Goal: Book appointment/travel/reservation

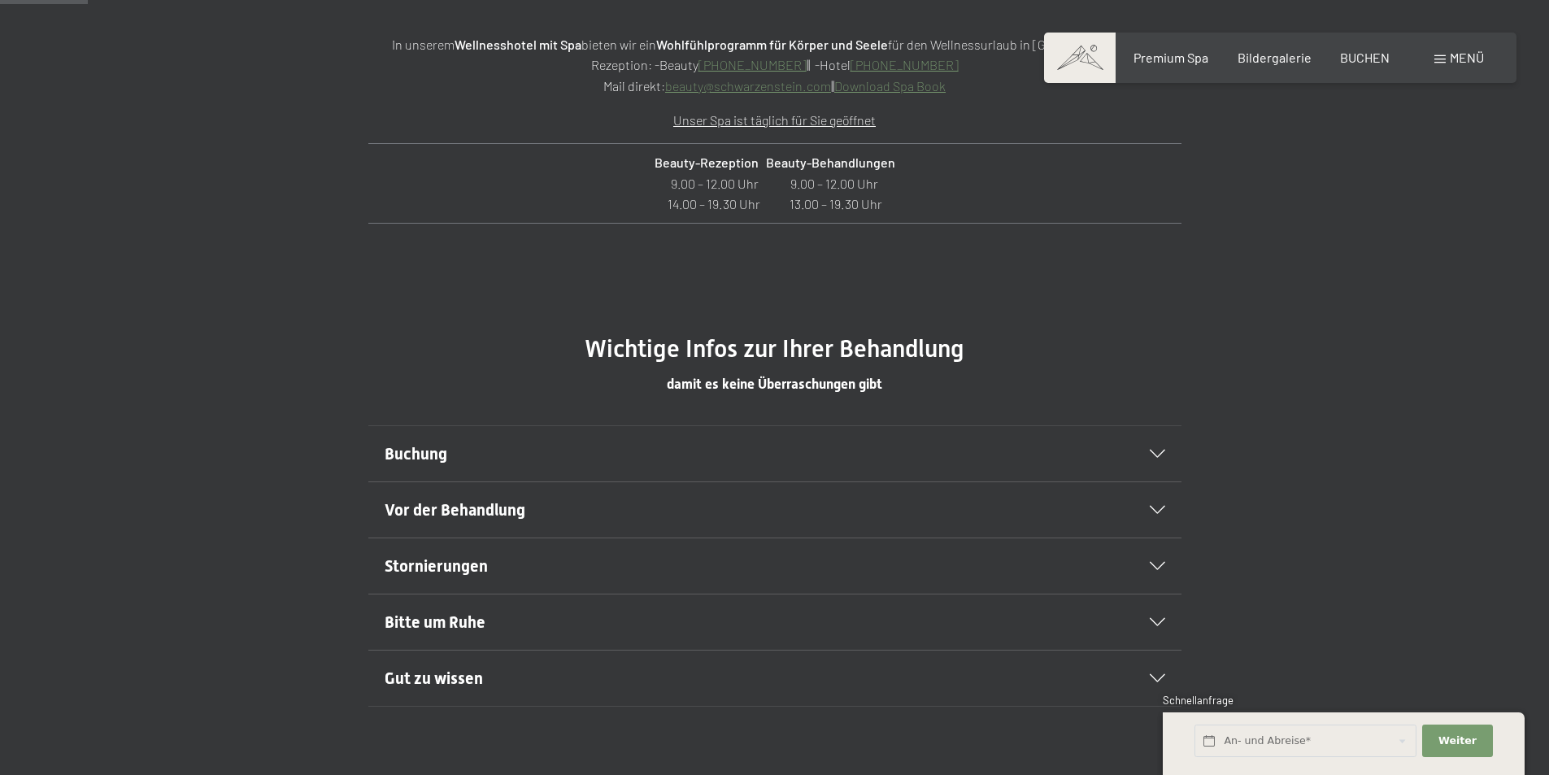
scroll to position [758, 0]
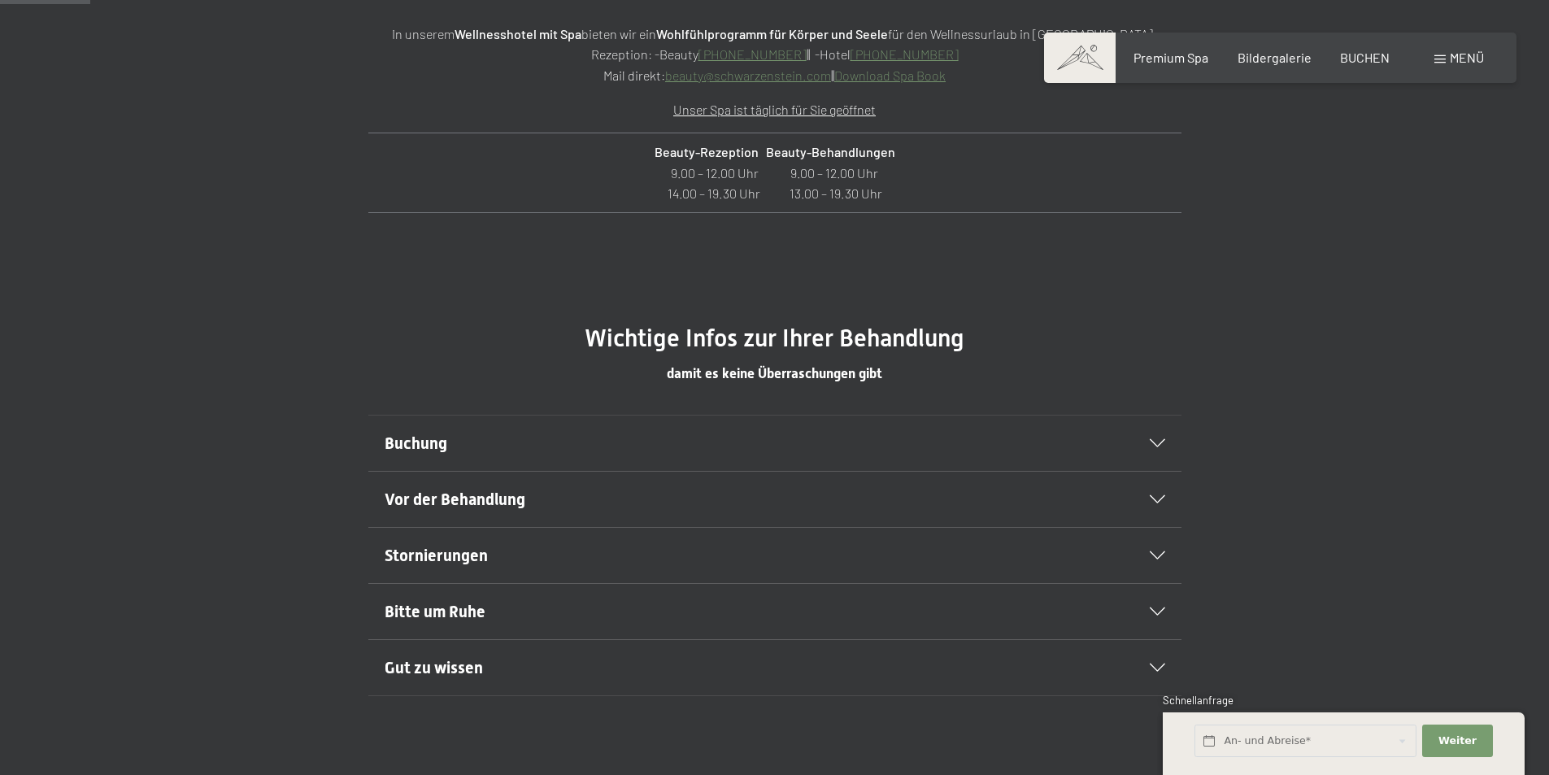
click at [1048, 421] on div "Buchung" at bounding box center [775, 442] width 780 height 55
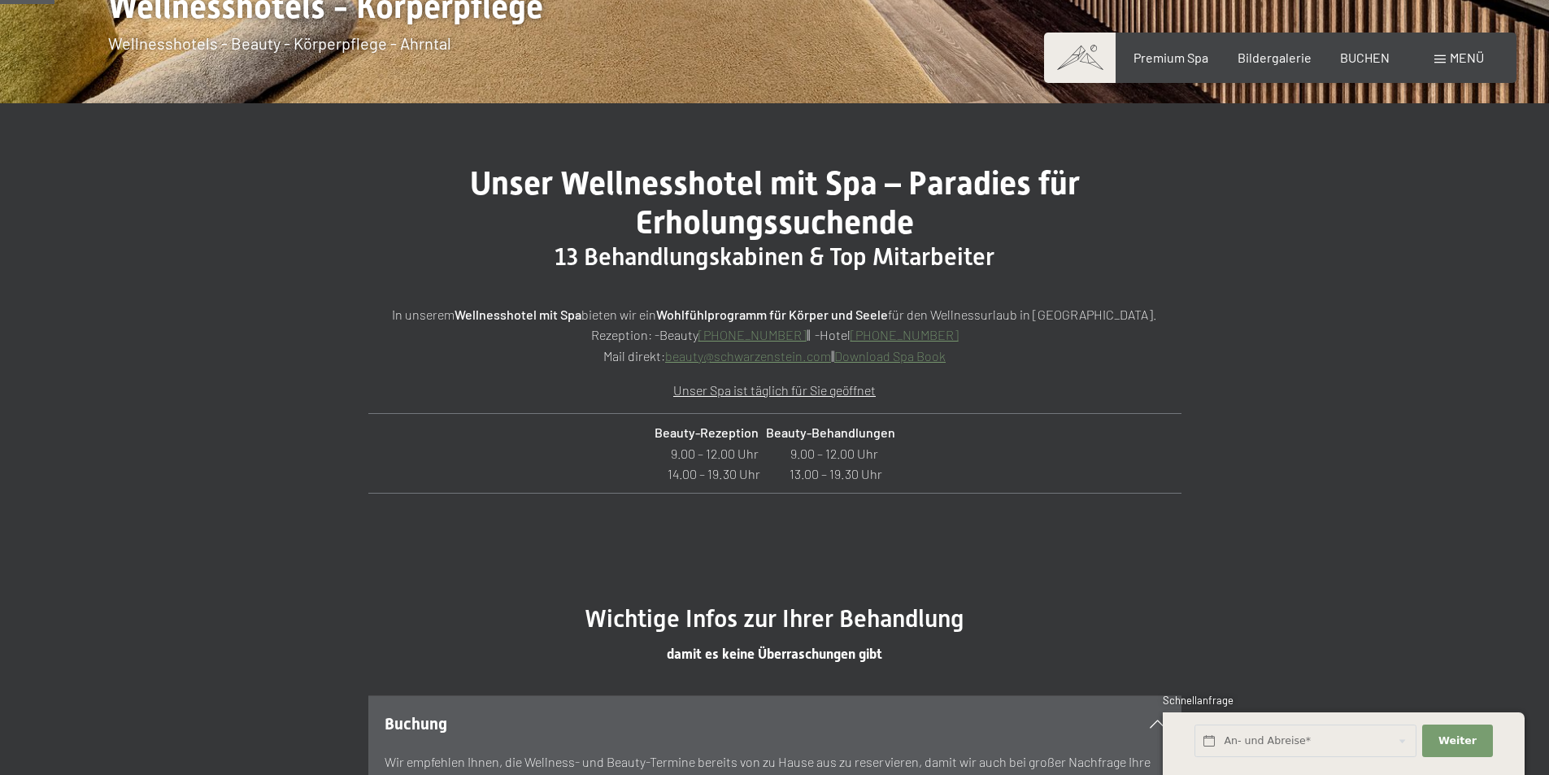
scroll to position [461, 0]
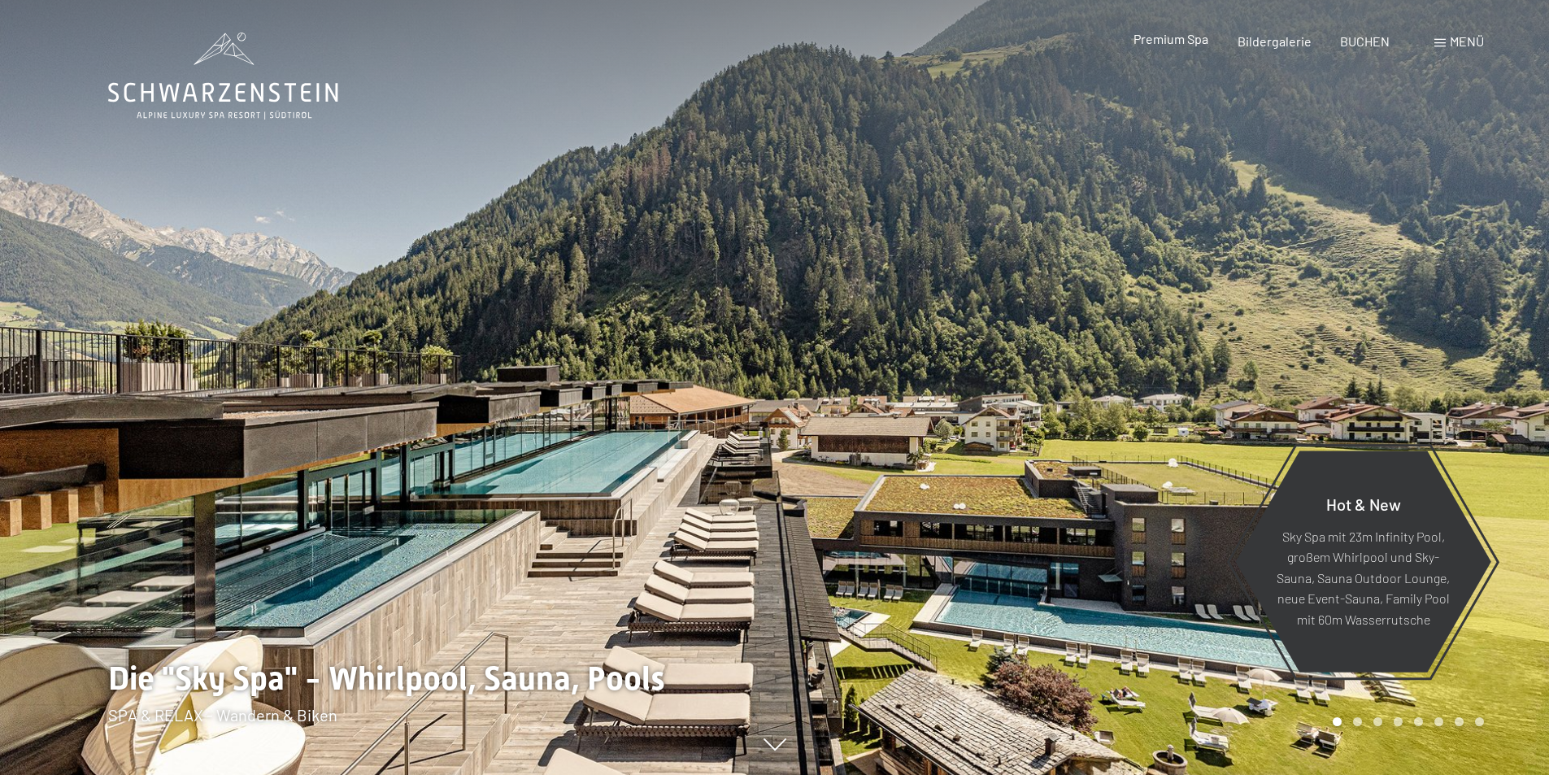
click at [1196, 44] on span "Premium Spa" at bounding box center [1170, 38] width 75 height 15
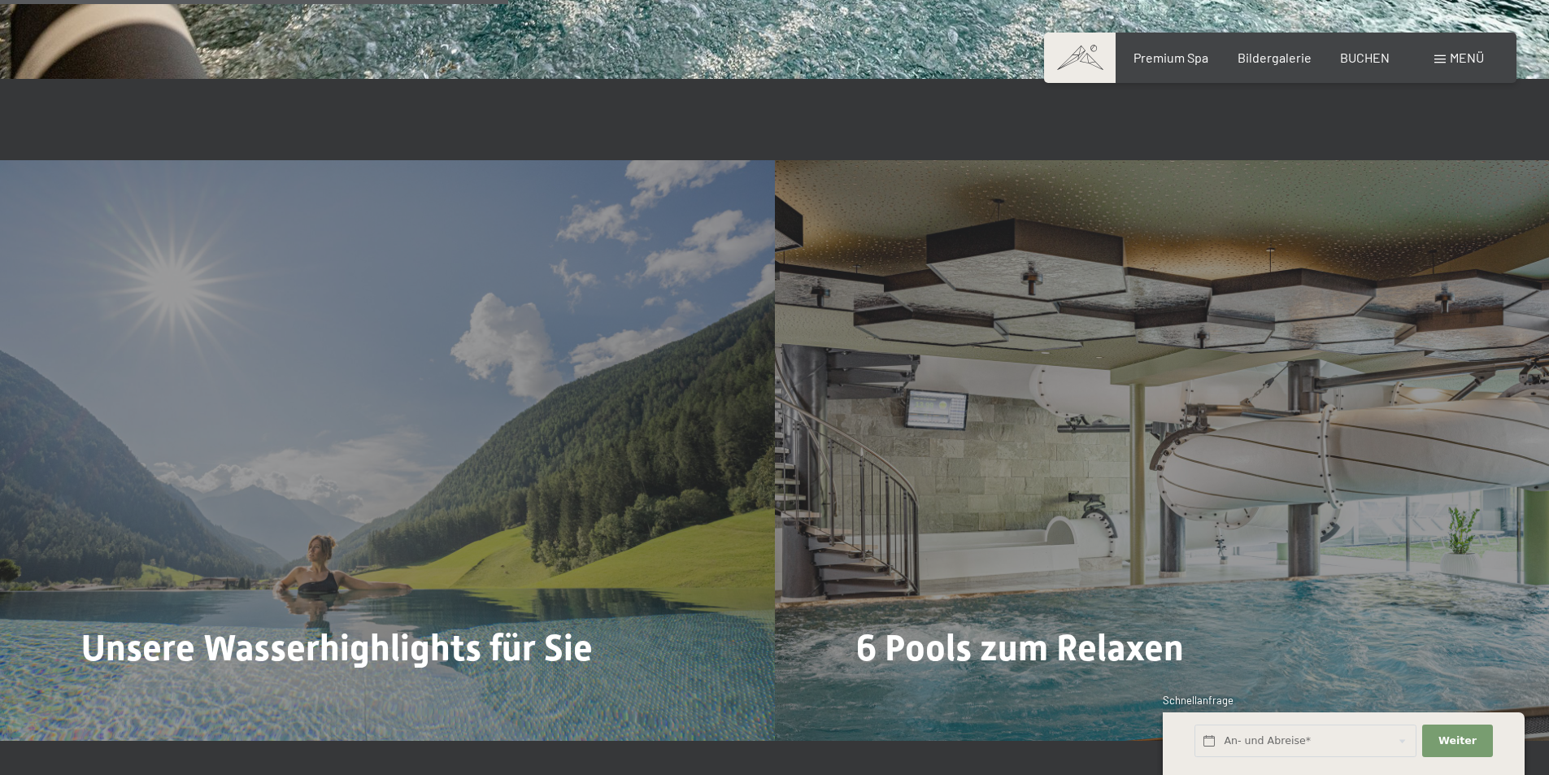
scroll to position [4038, 0]
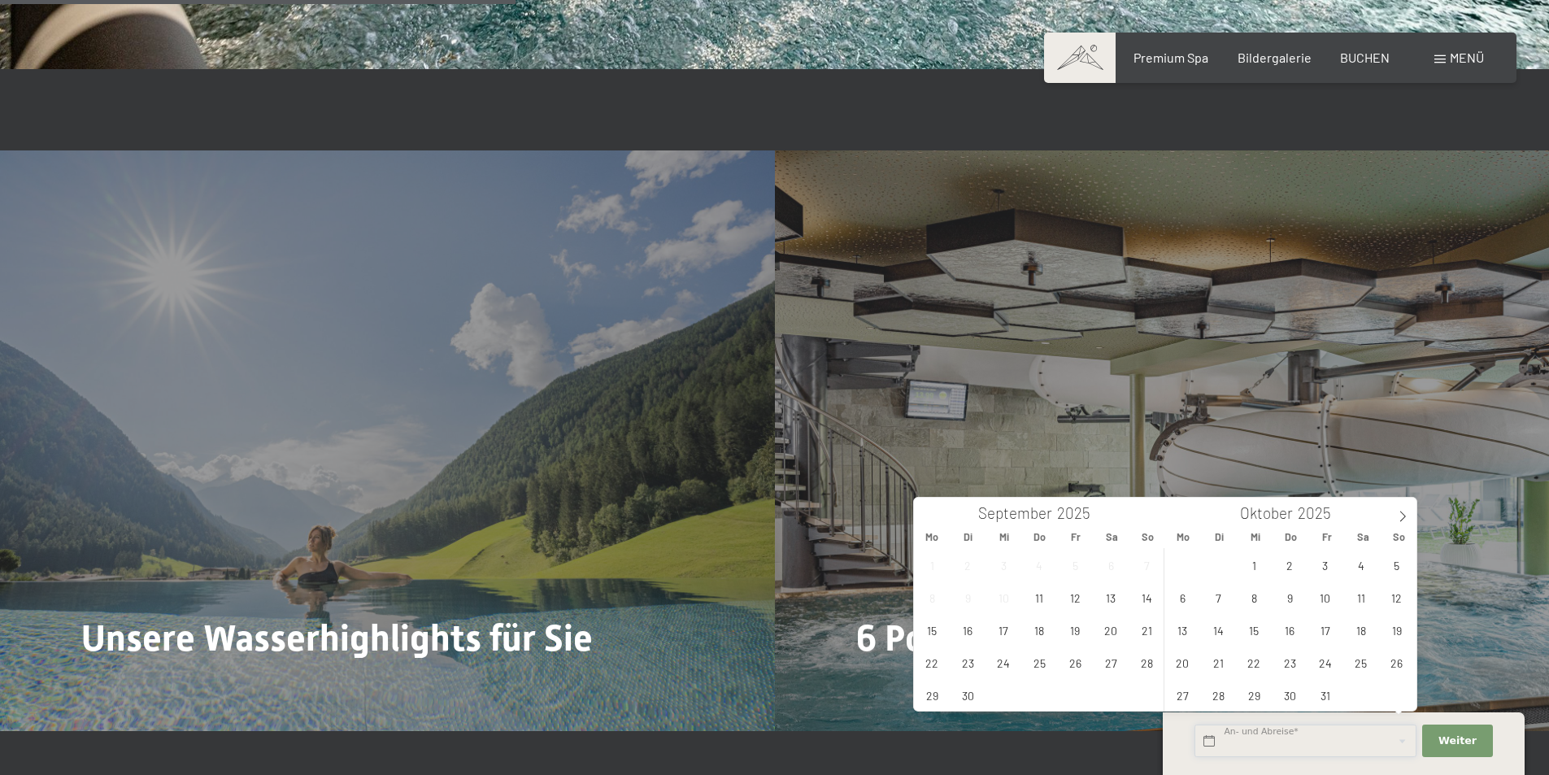
click at [1347, 737] on input "text" at bounding box center [1305, 740] width 222 height 33
click at [1086, 666] on span "26" at bounding box center [1075, 662] width 32 height 32
click at [1110, 671] on span "27" at bounding box center [1111, 662] width 32 height 32
type input "Fr. 26.09.2025 - Sa. 27.09.2025"
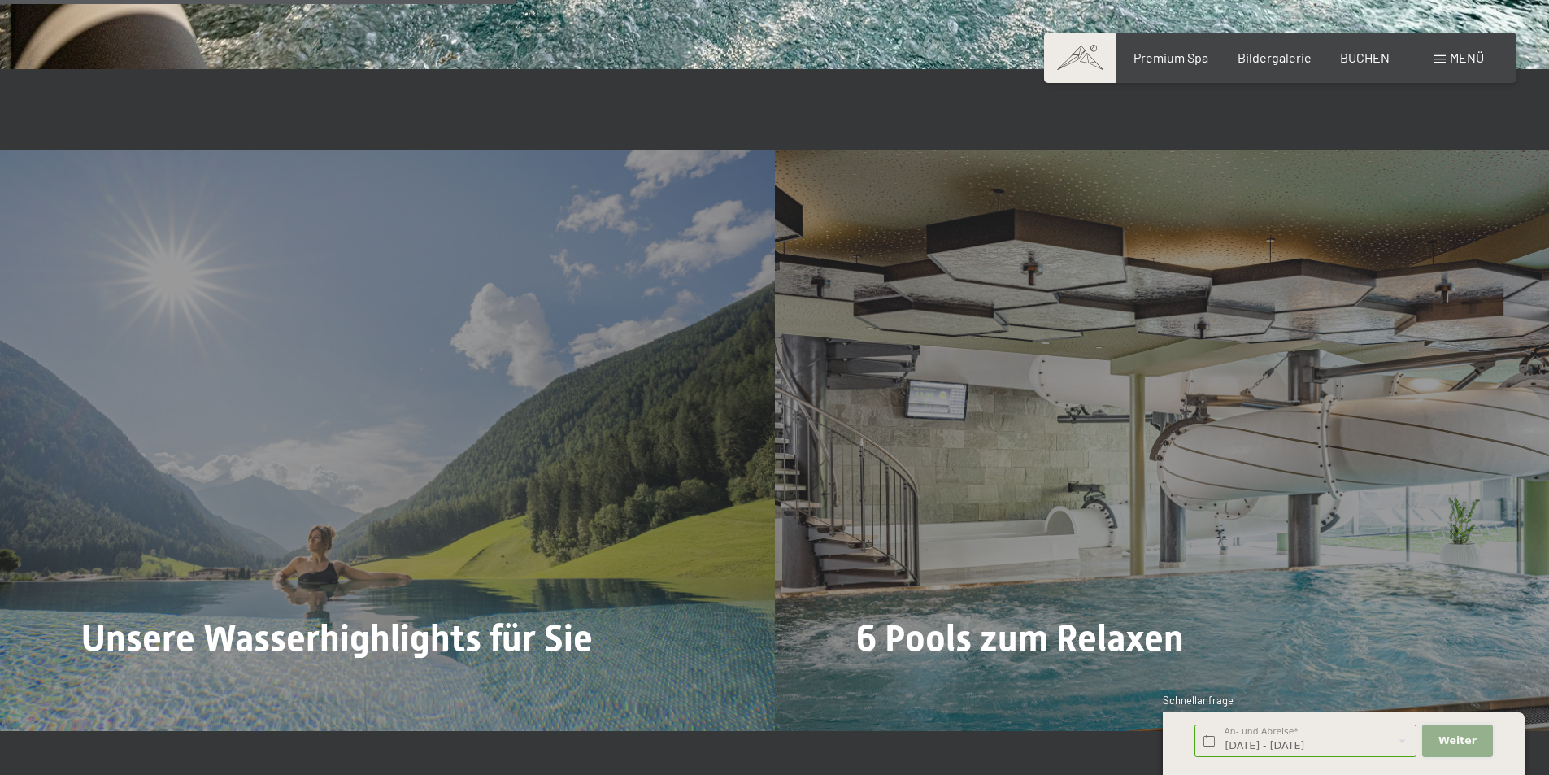
click at [1454, 741] on span "Weiter" at bounding box center [1457, 740] width 38 height 15
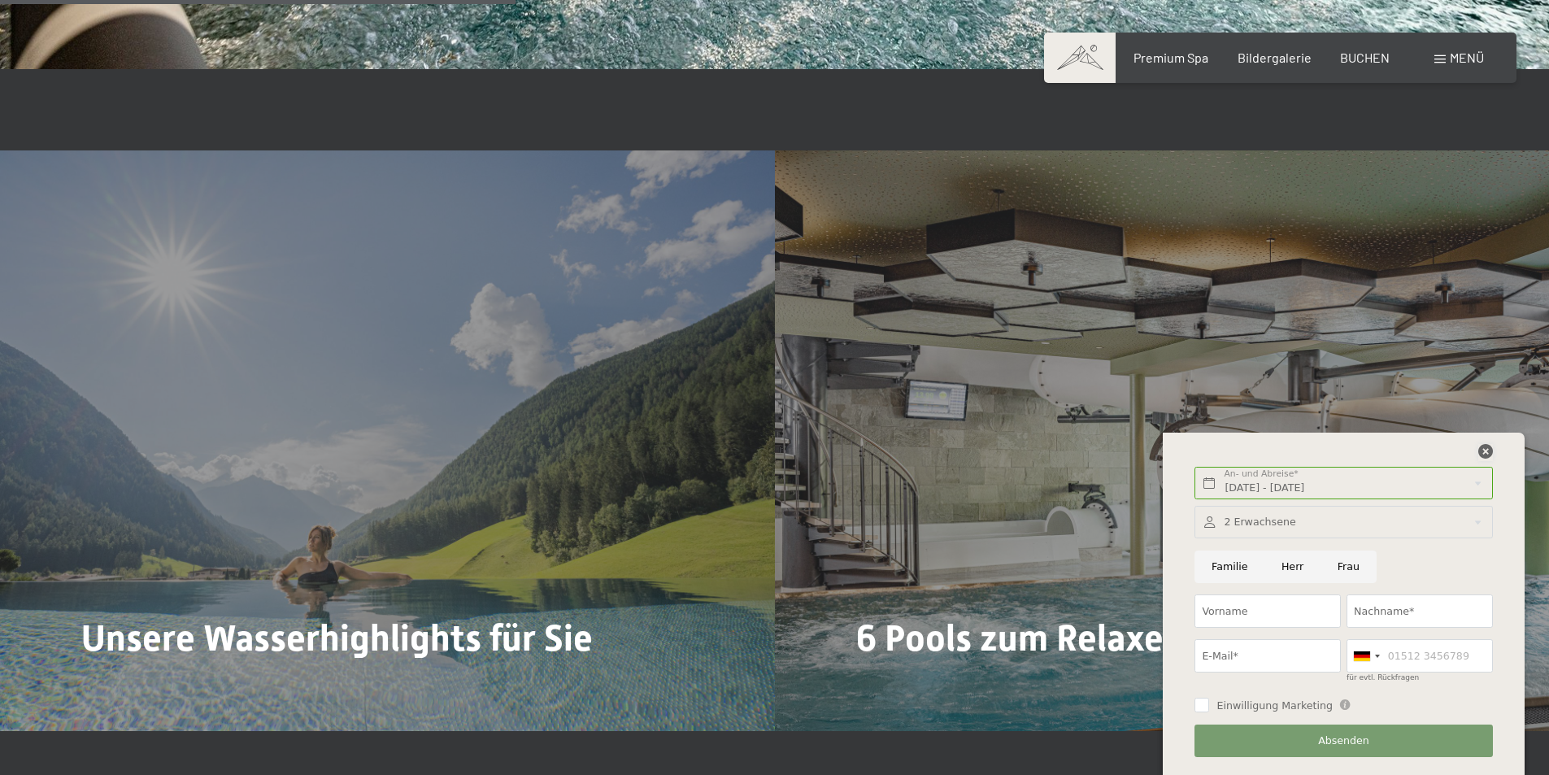
click at [1485, 452] on icon at bounding box center [1485, 451] width 15 height 15
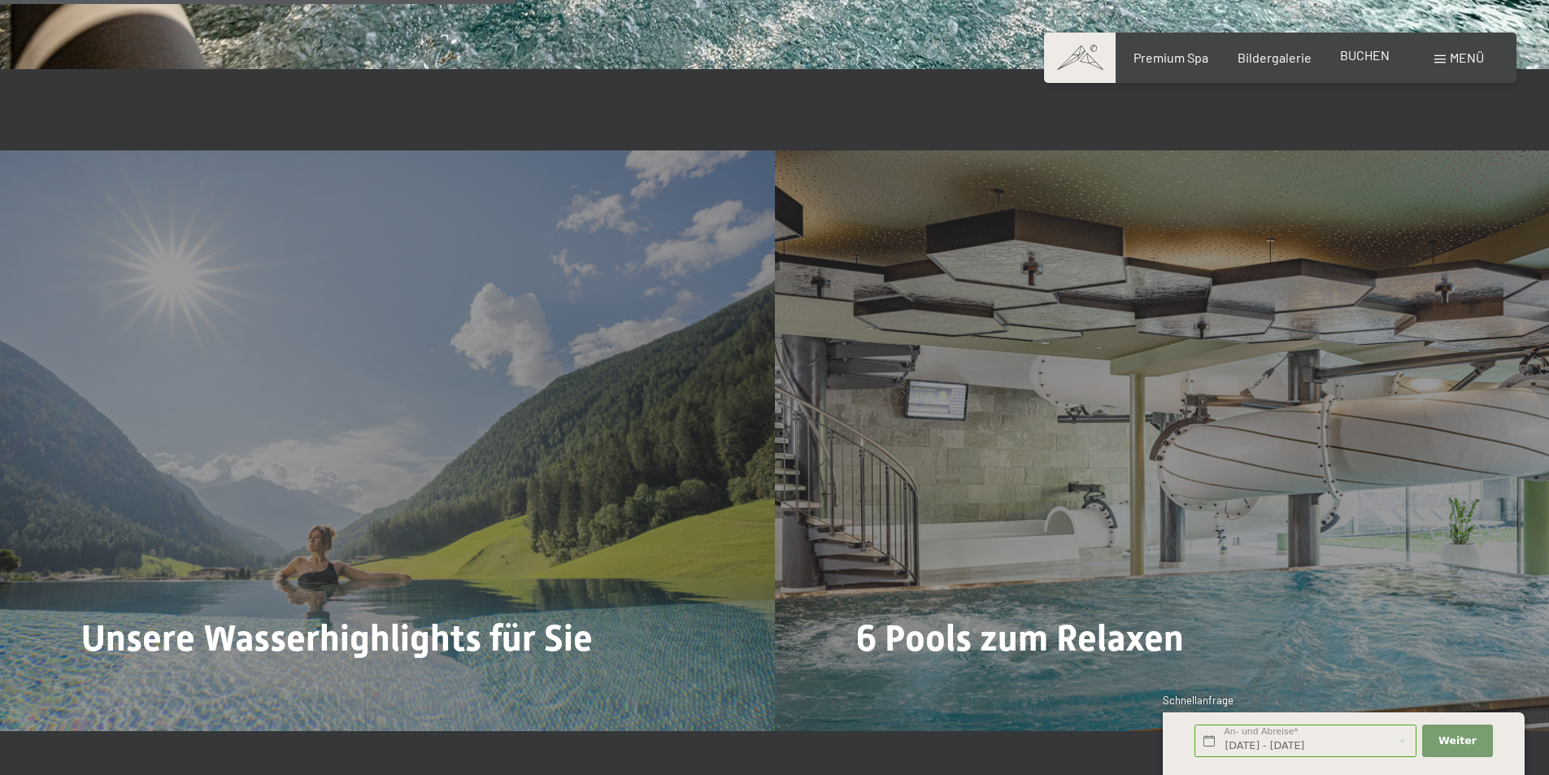
click at [1345, 50] on span "BUCHEN" at bounding box center [1365, 54] width 50 height 15
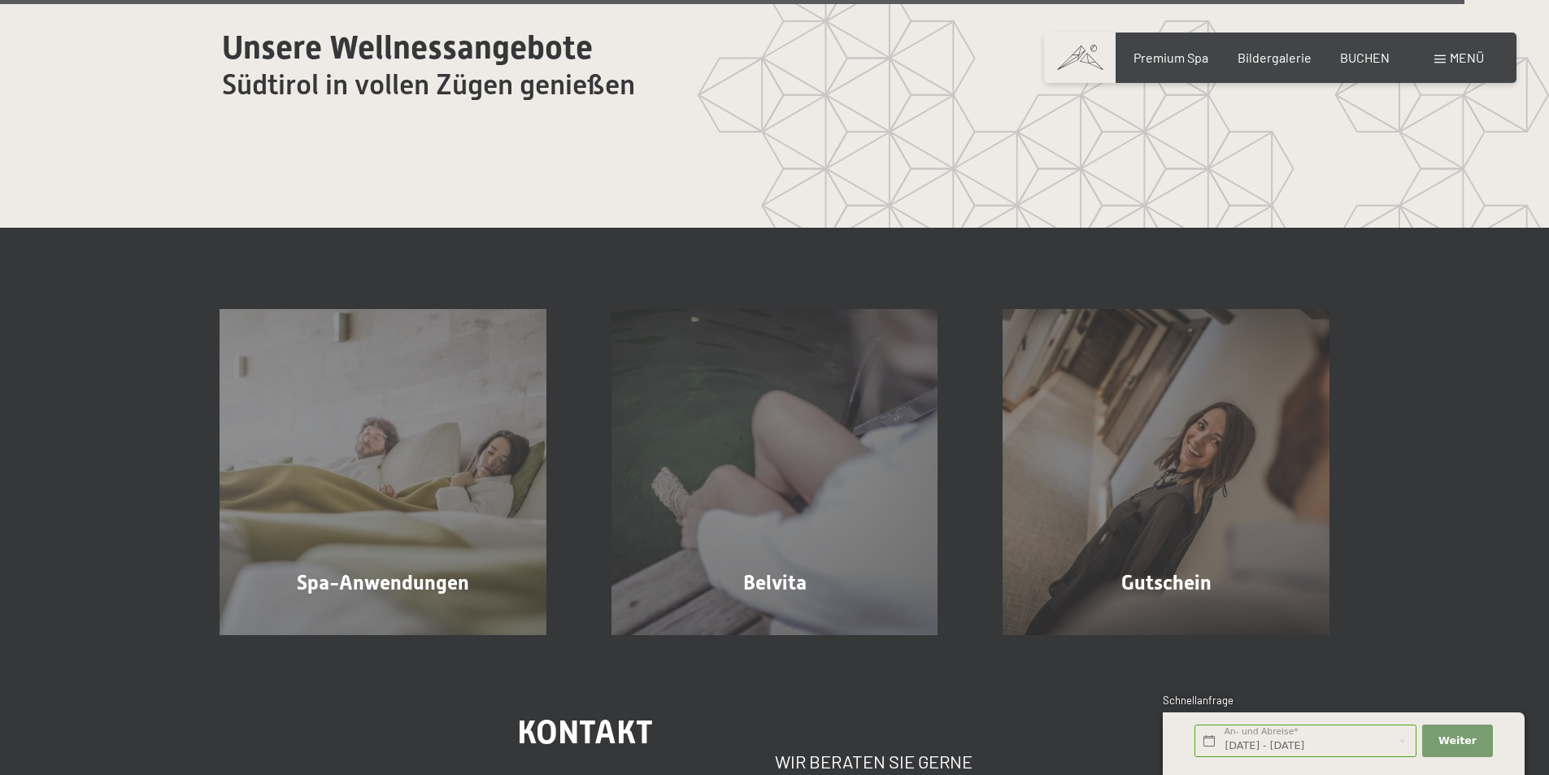
scroll to position [9909, 0]
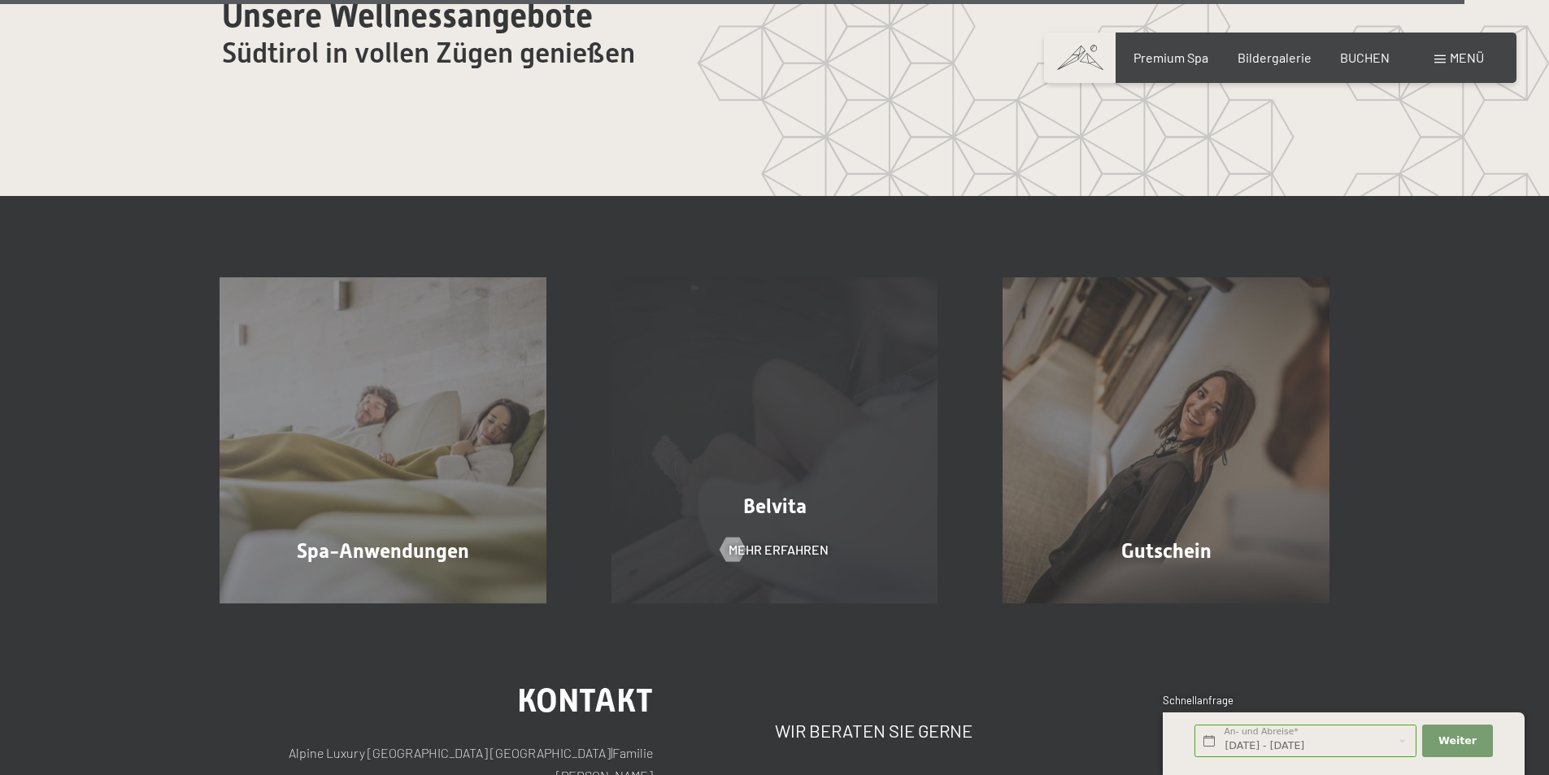
click at [698, 530] on div "Belvita Mehr erfahren" at bounding box center [775, 440] width 392 height 327
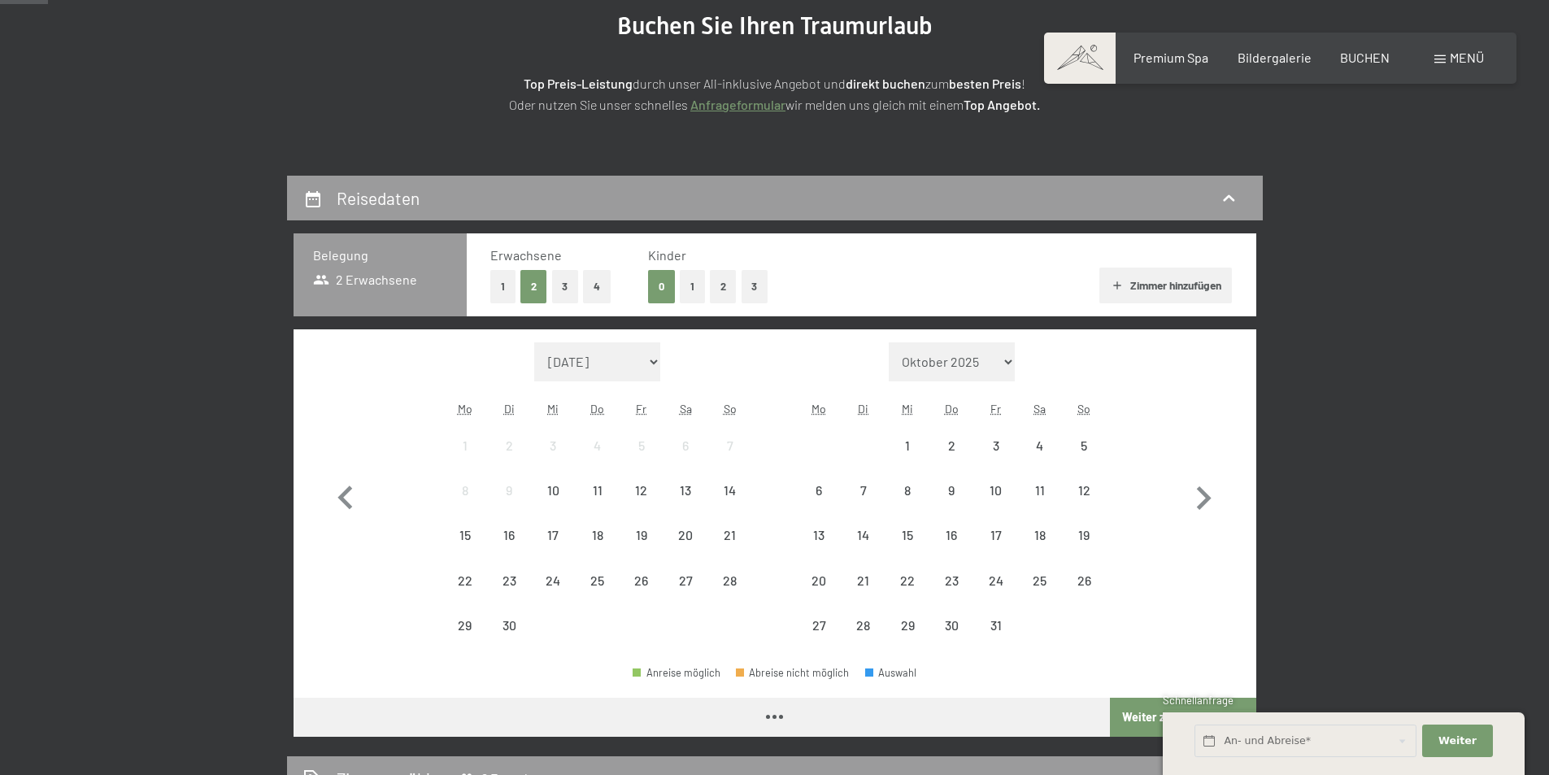
scroll to position [217, 0]
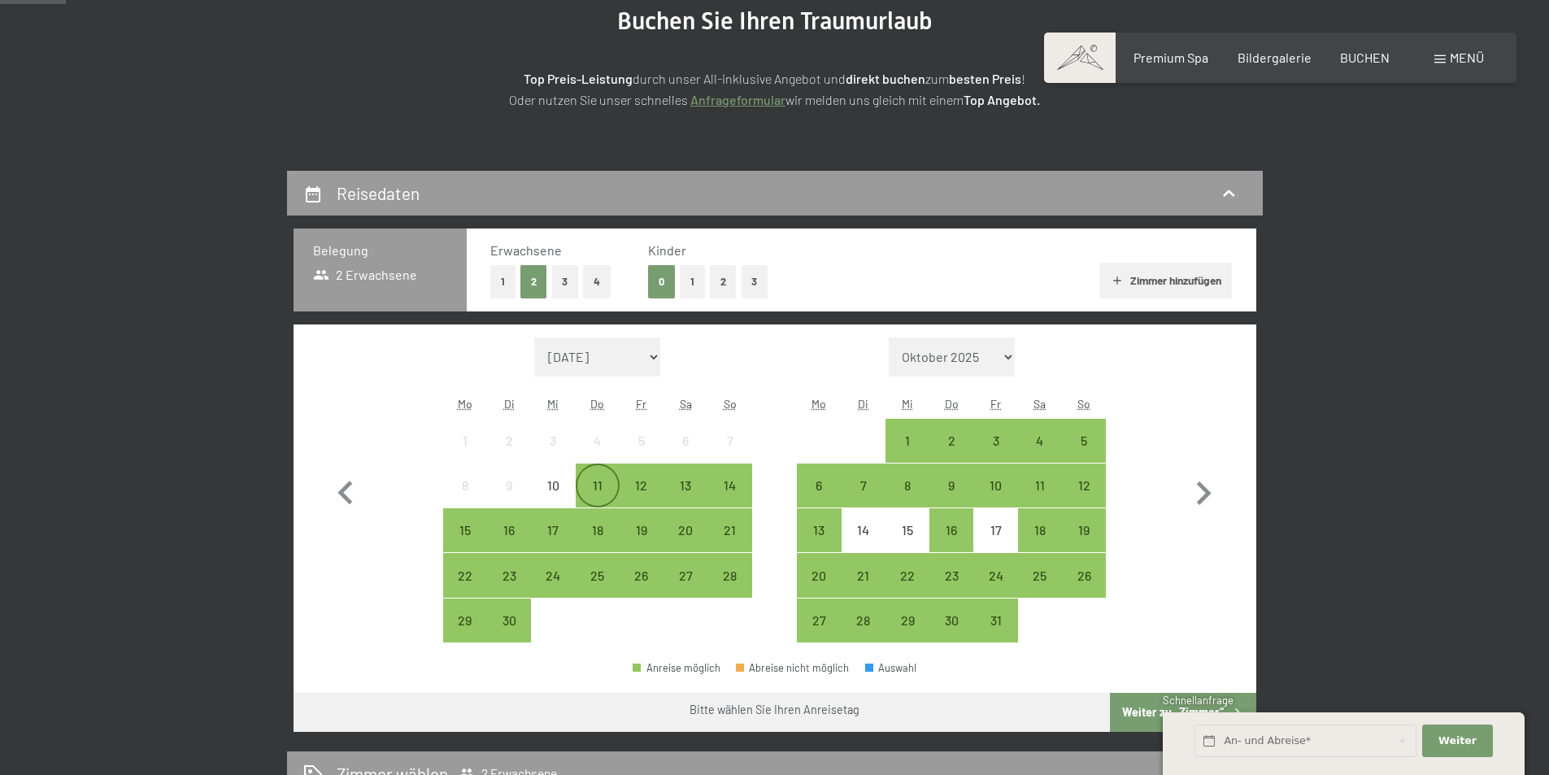
click at [604, 491] on div "11" at bounding box center [597, 499] width 41 height 41
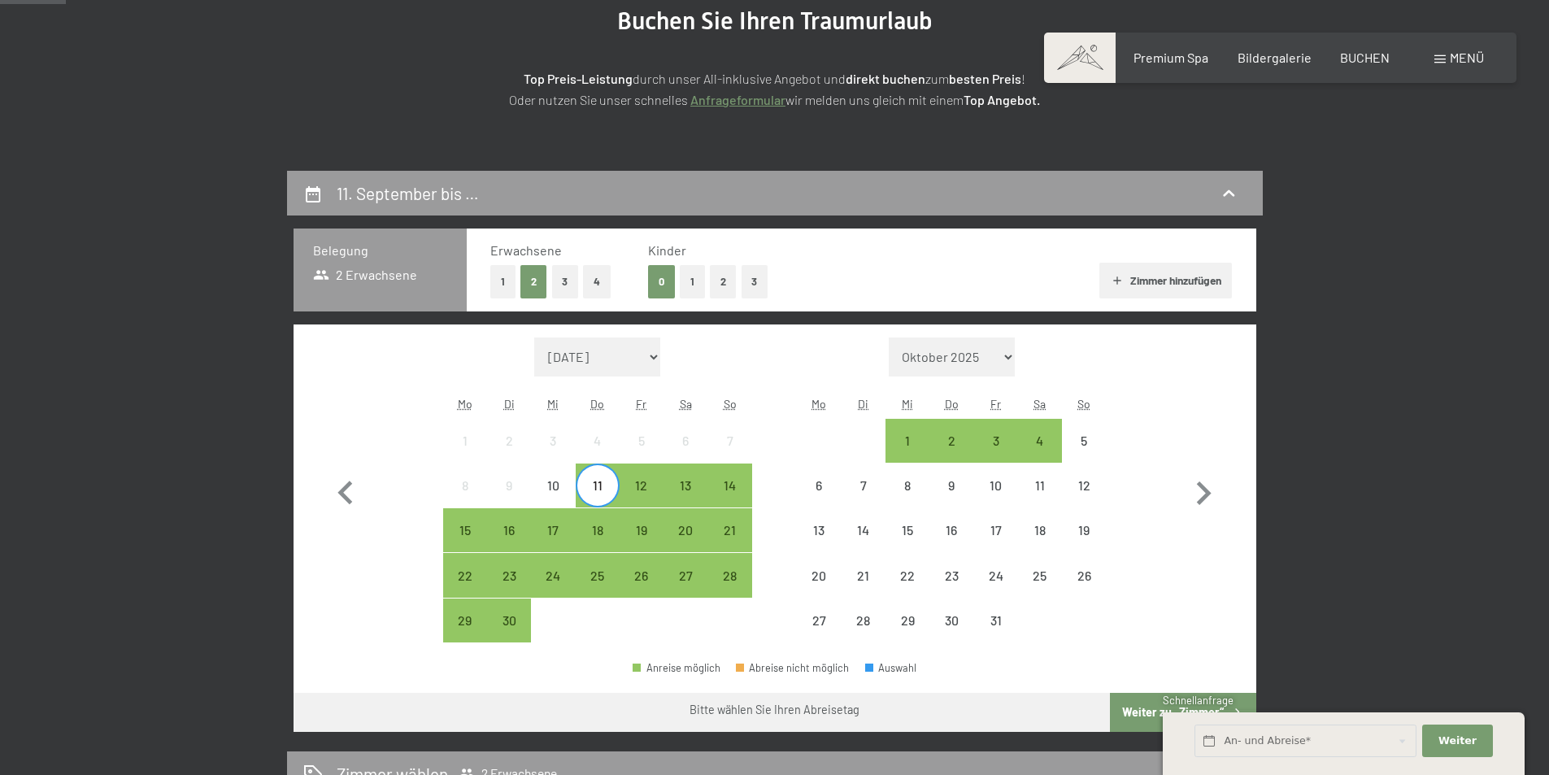
click at [604, 491] on div "11" at bounding box center [597, 499] width 41 height 41
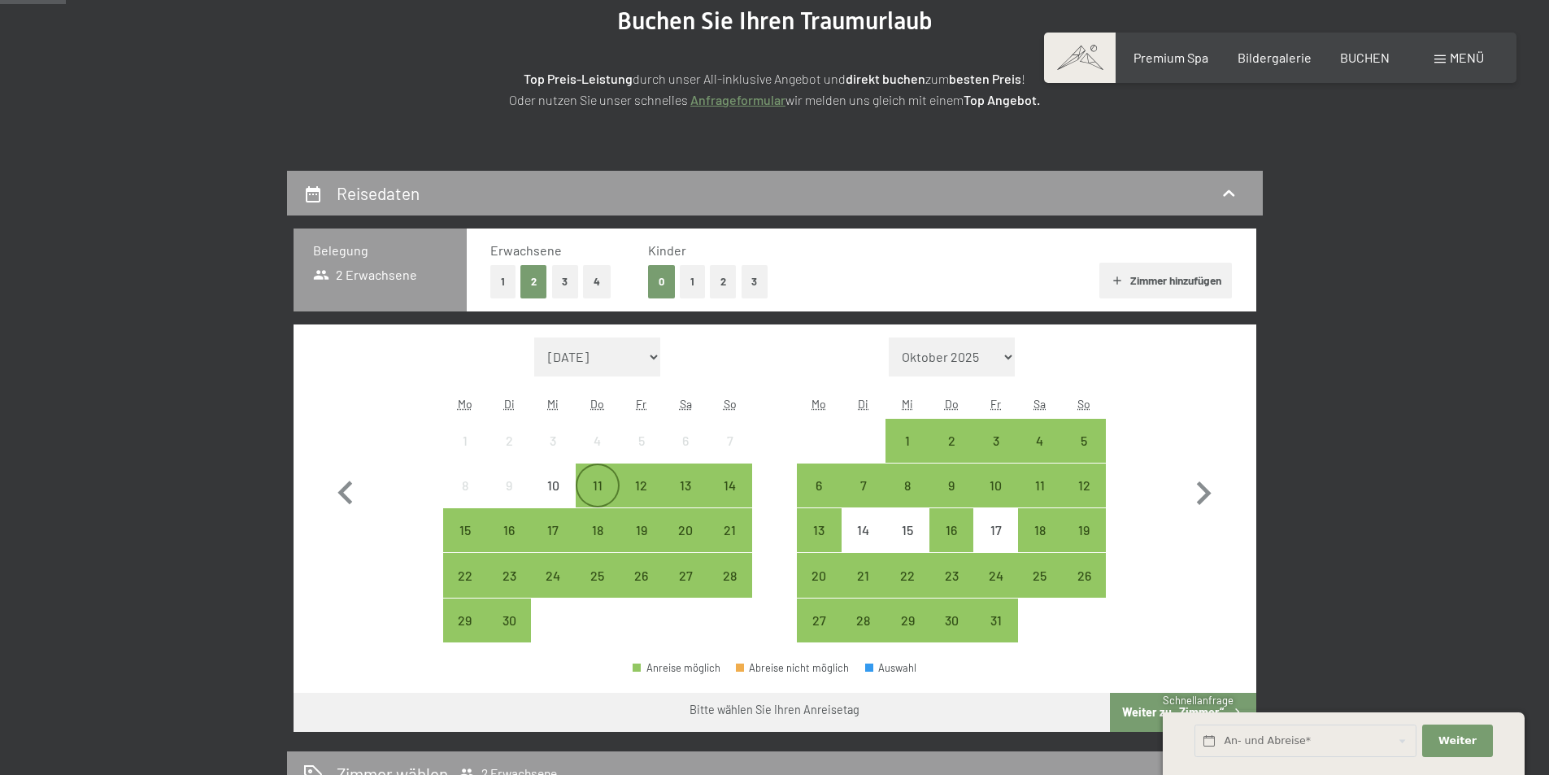
click at [604, 491] on div "11" at bounding box center [597, 499] width 41 height 41
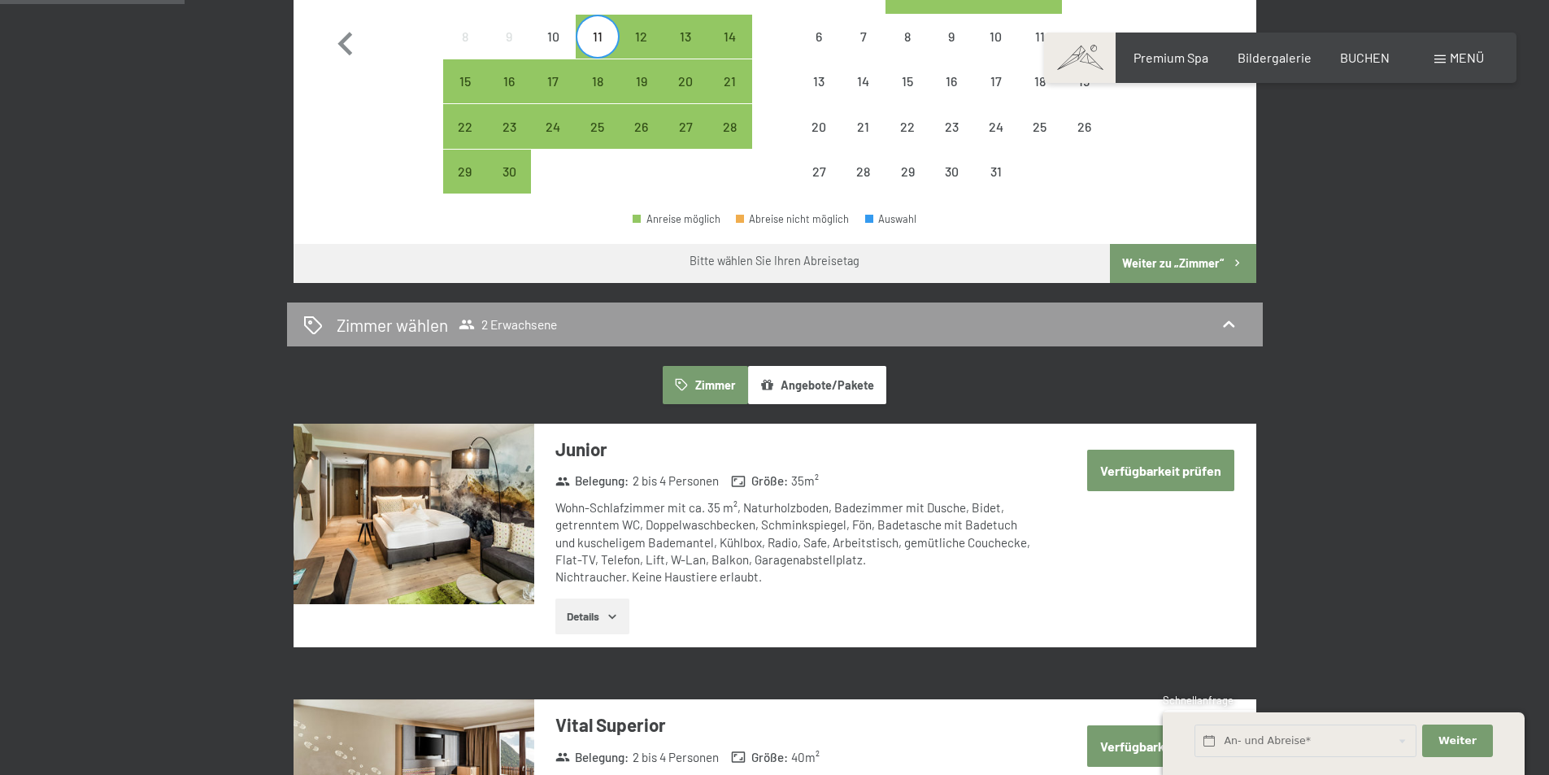
scroll to position [650, 0]
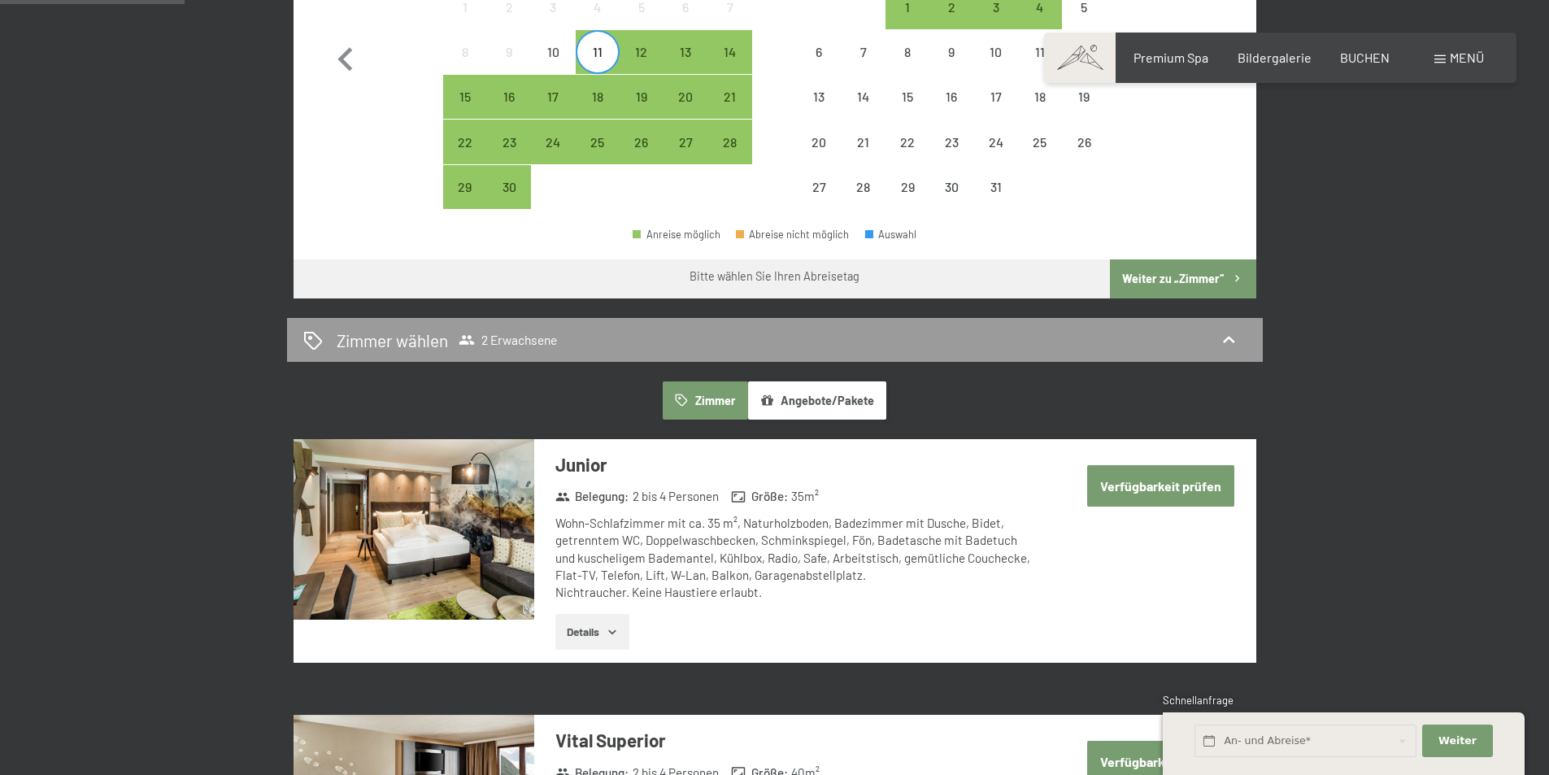
click at [799, 414] on button "Angebote/Pakete" at bounding box center [817, 399] width 138 height 37
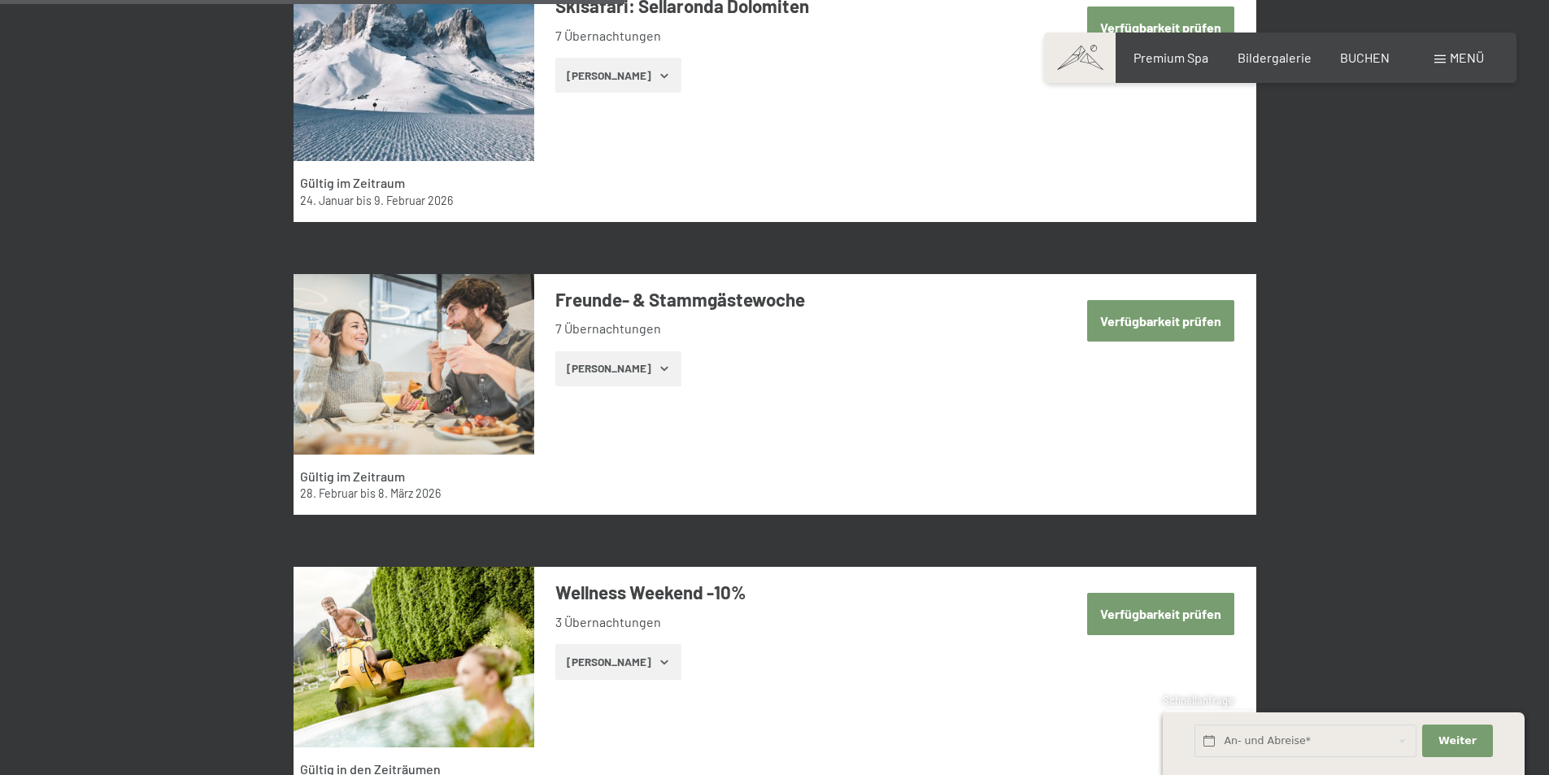
scroll to position [2575, 0]
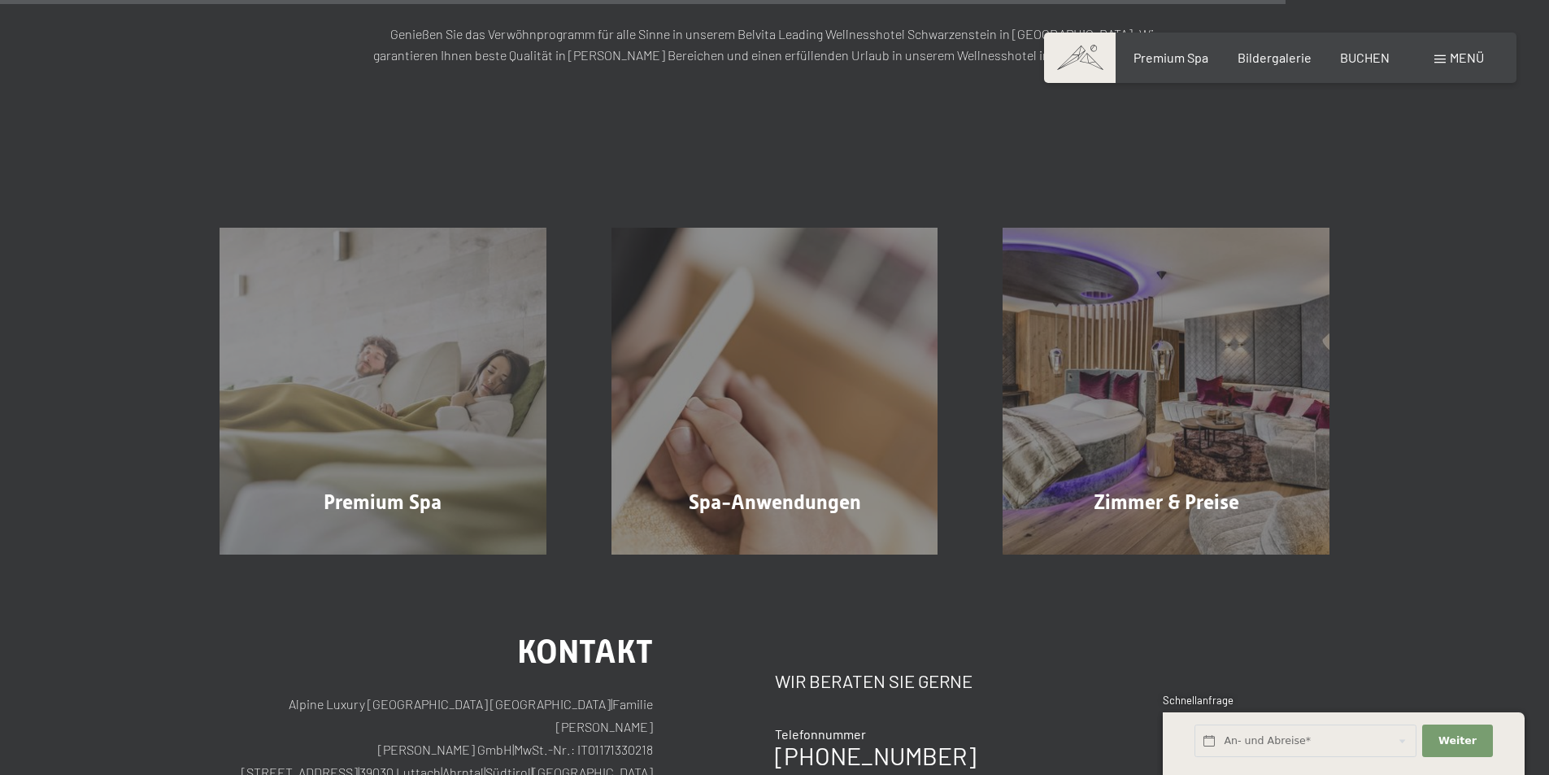
scroll to position [2303, 0]
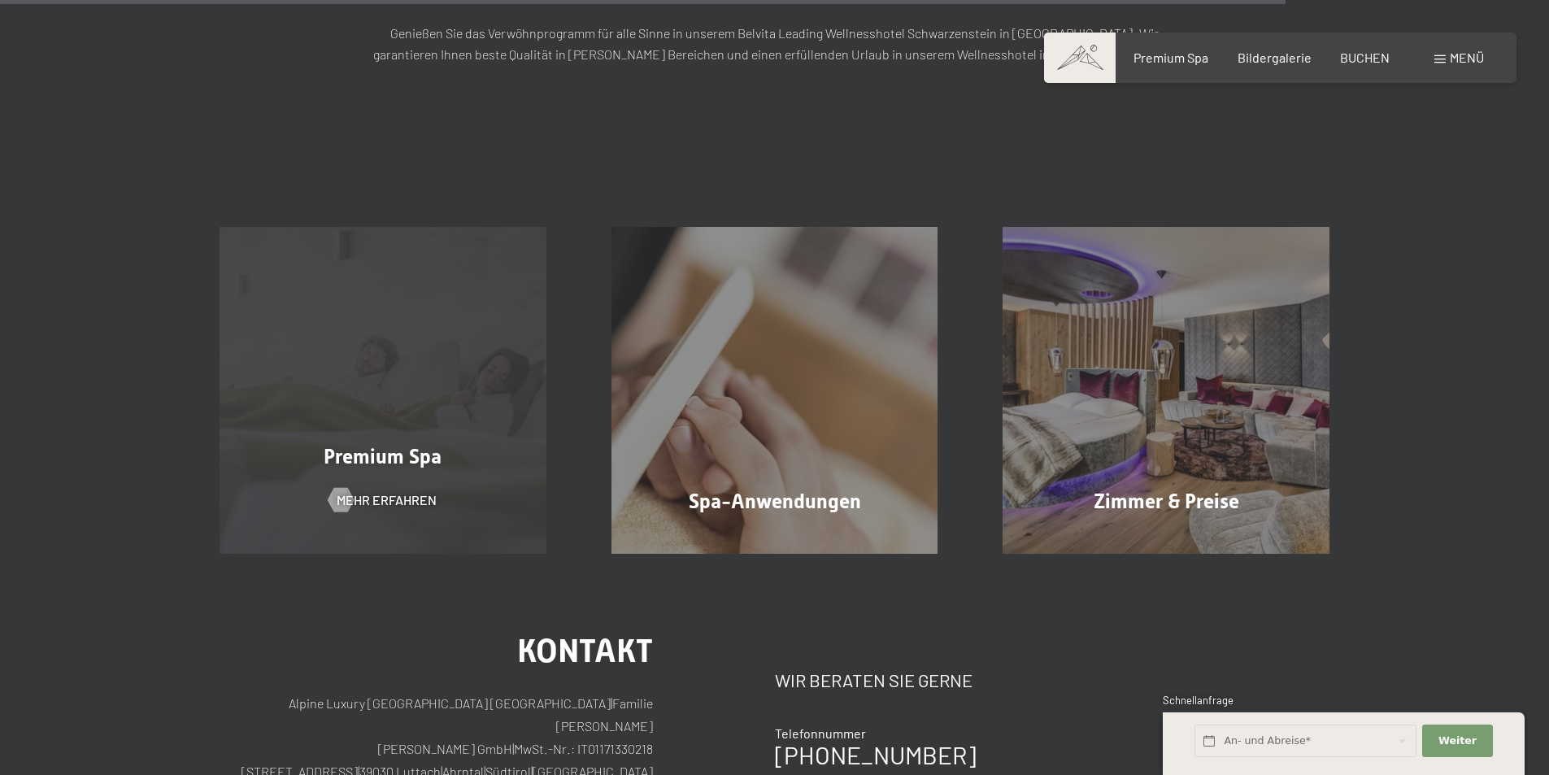
click at [463, 442] on div "Premium Spa" at bounding box center [383, 456] width 392 height 28
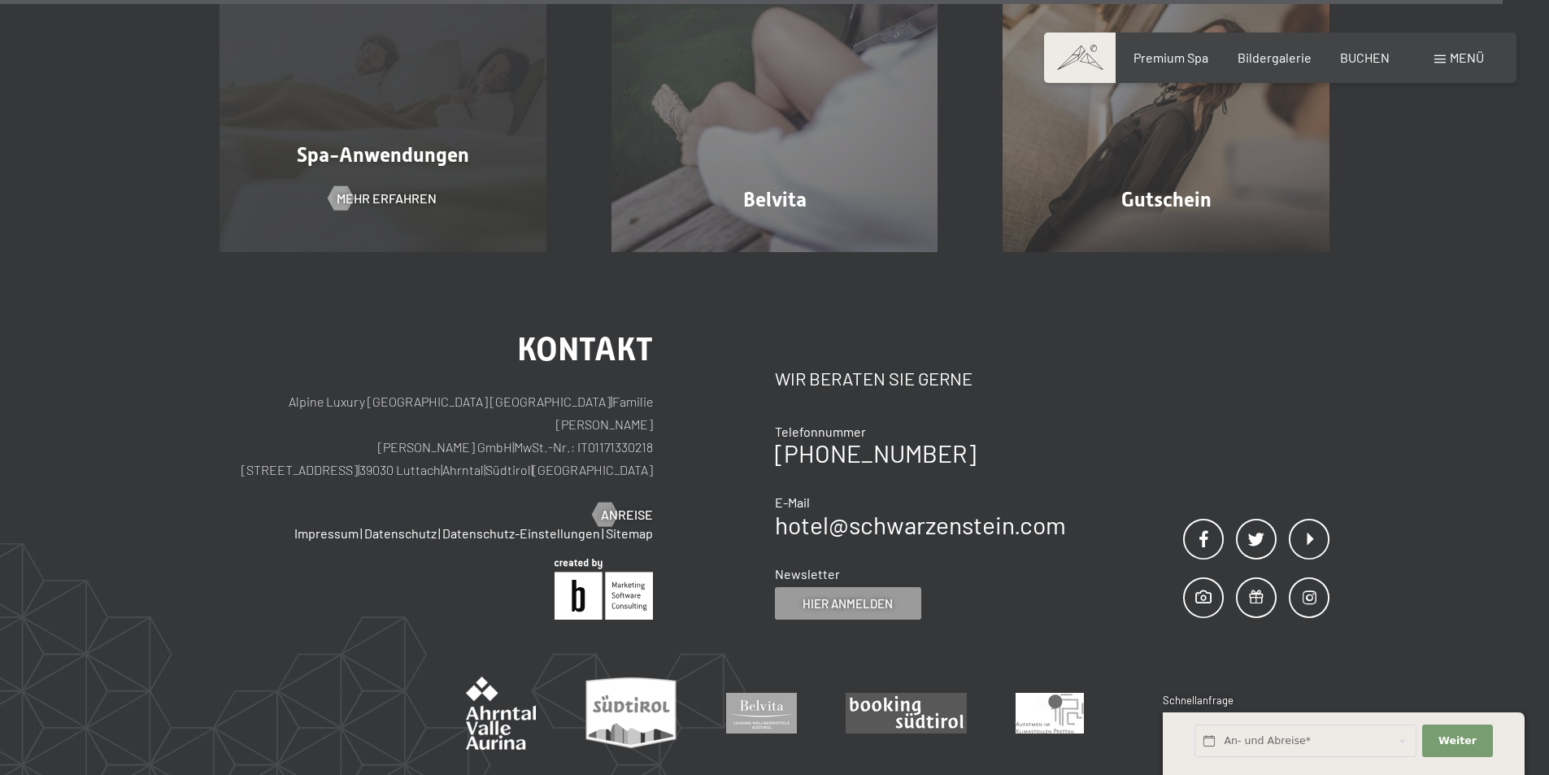
scroll to position [10298, 0]
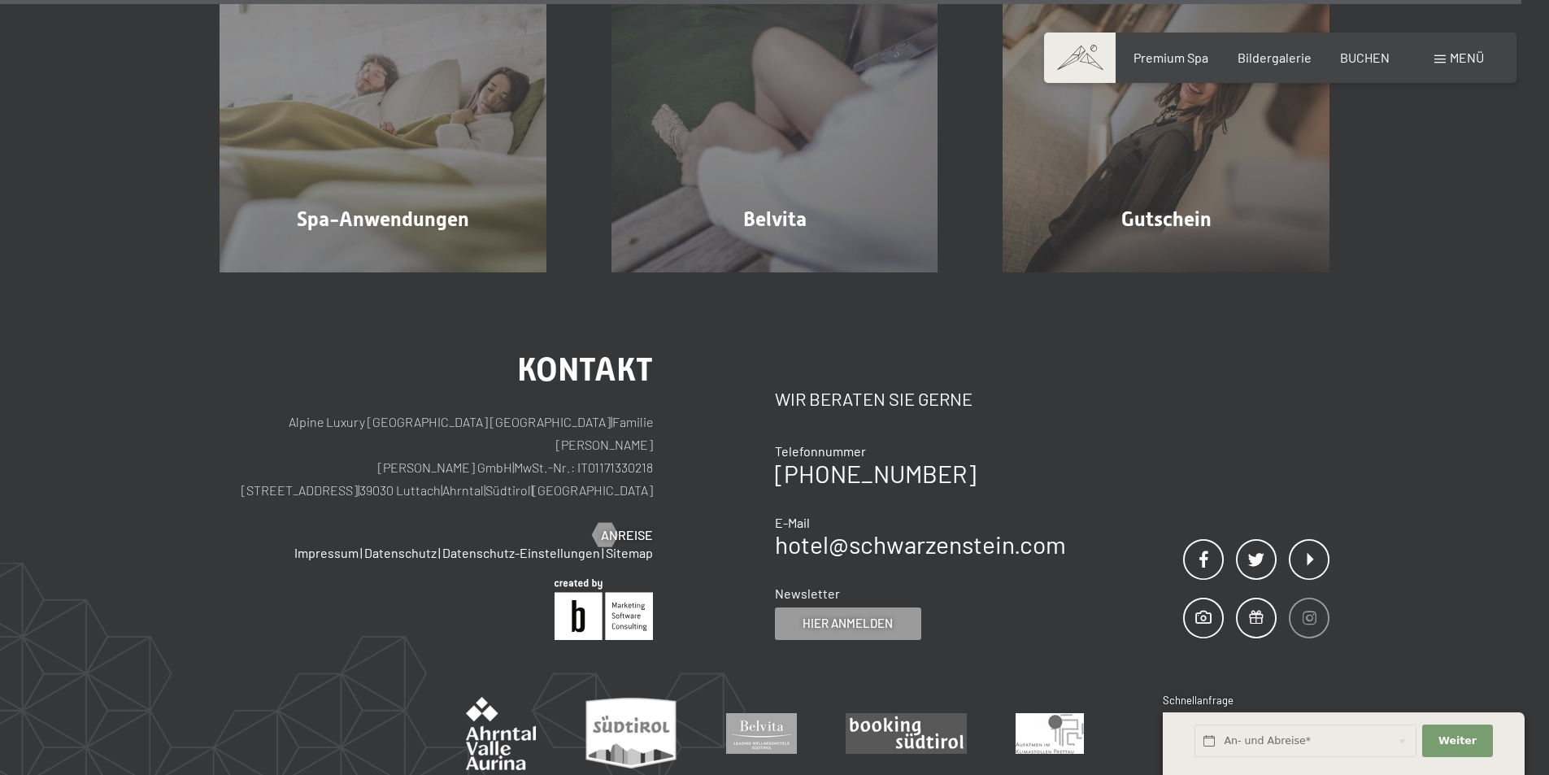
click at [1299, 598] on span at bounding box center [1309, 618] width 41 height 41
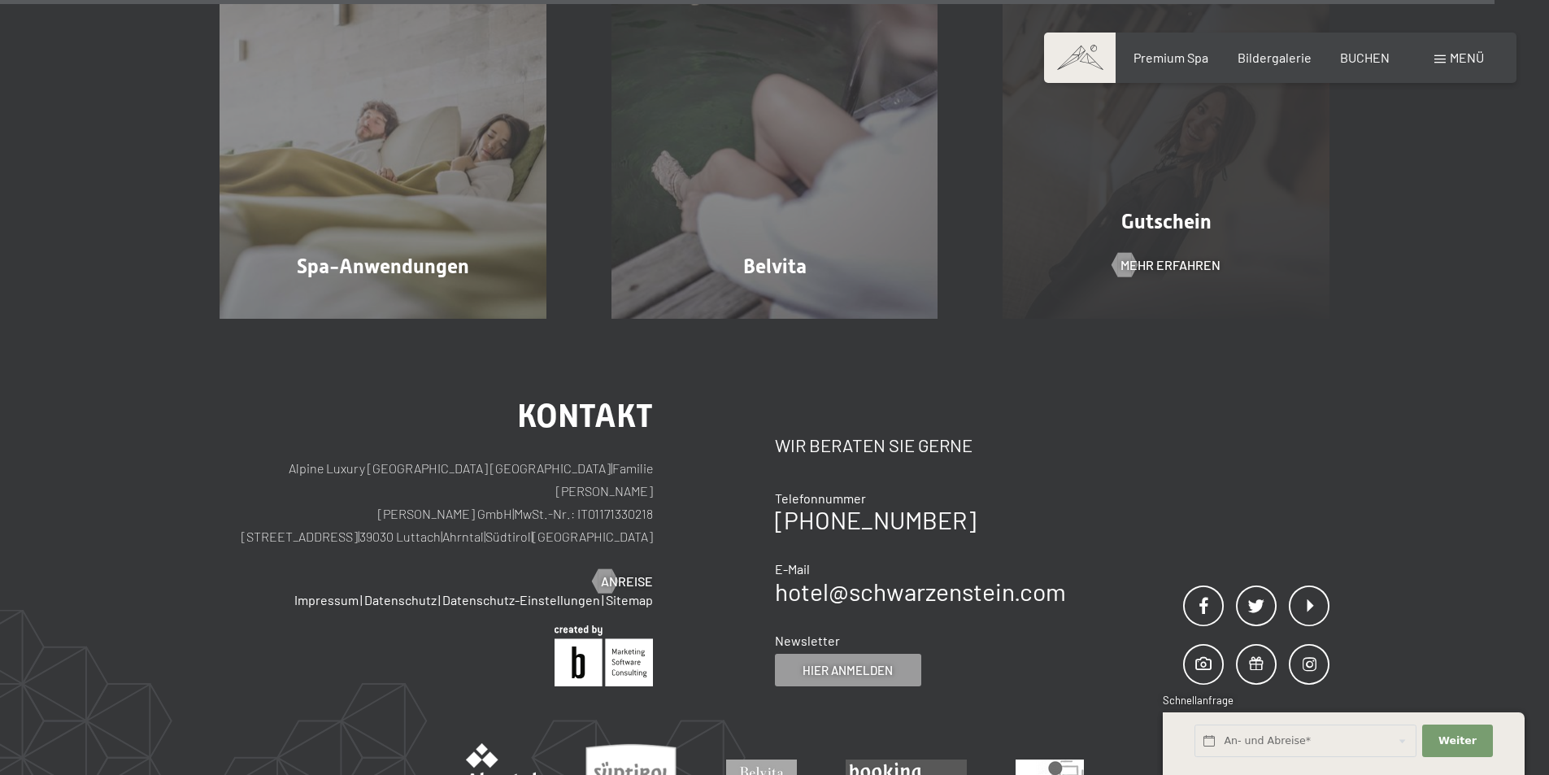
scroll to position [10107, 0]
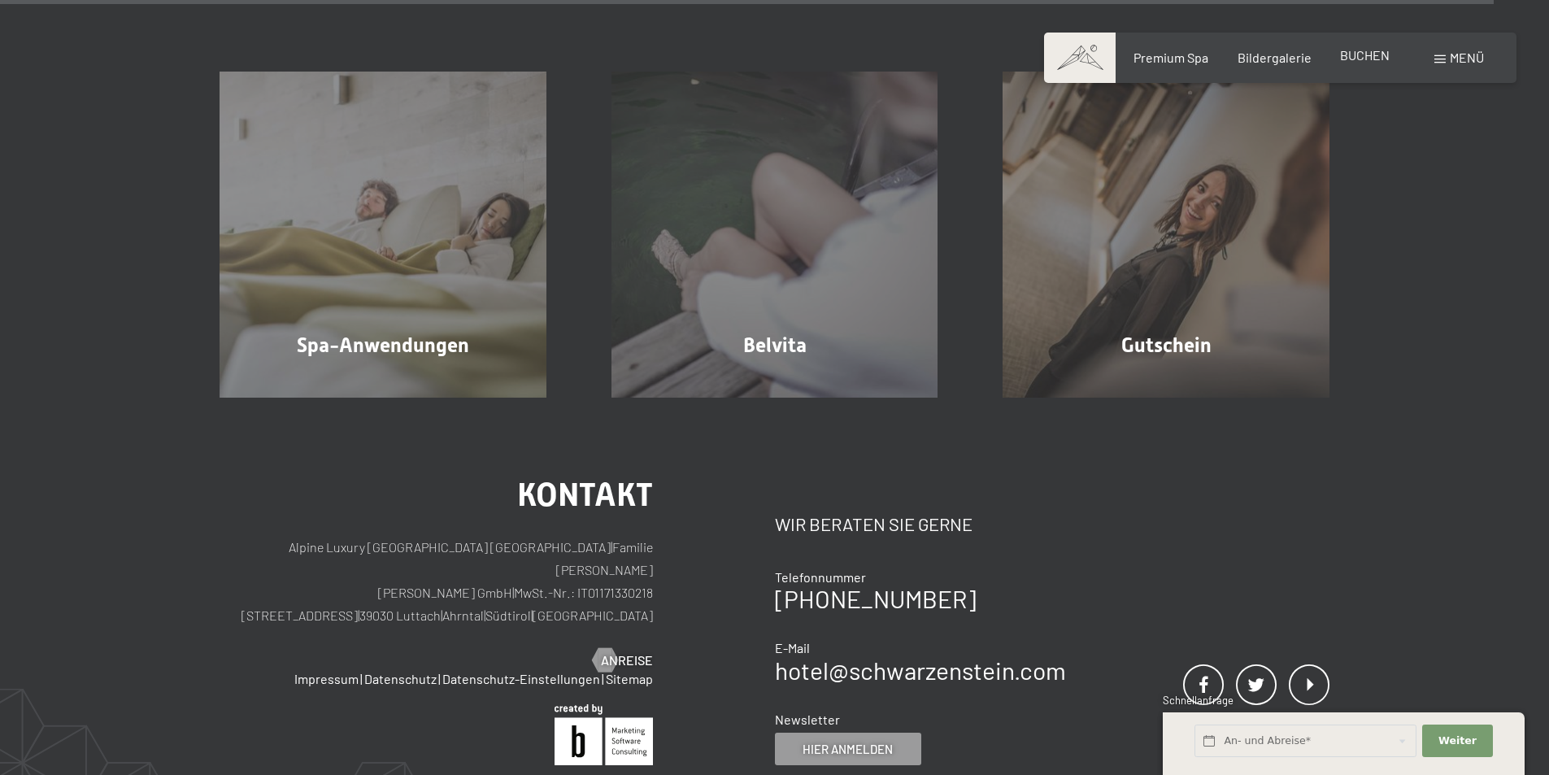
click at [1367, 47] on span "BUCHEN" at bounding box center [1365, 54] width 50 height 15
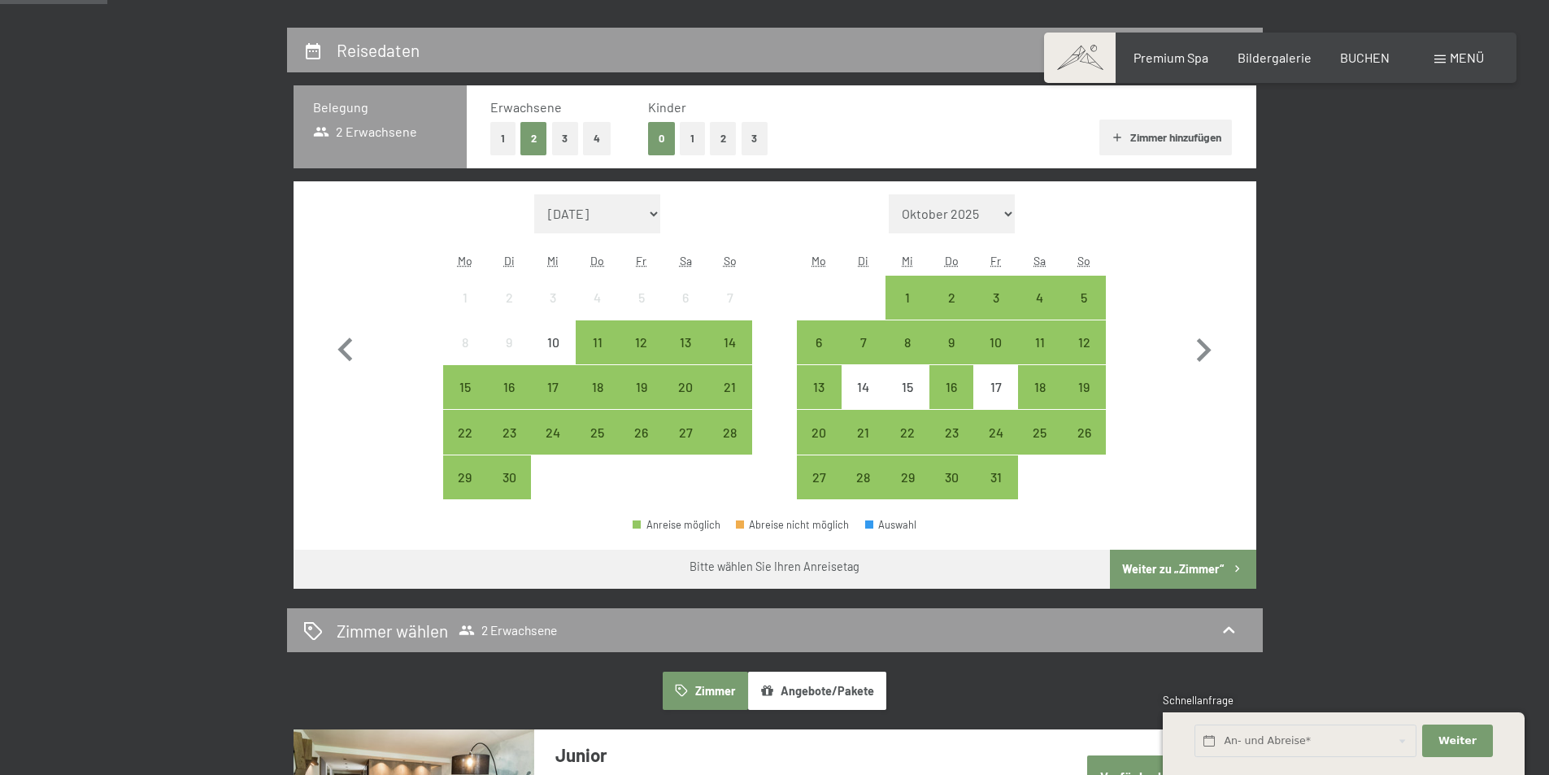
scroll to position [380, 0]
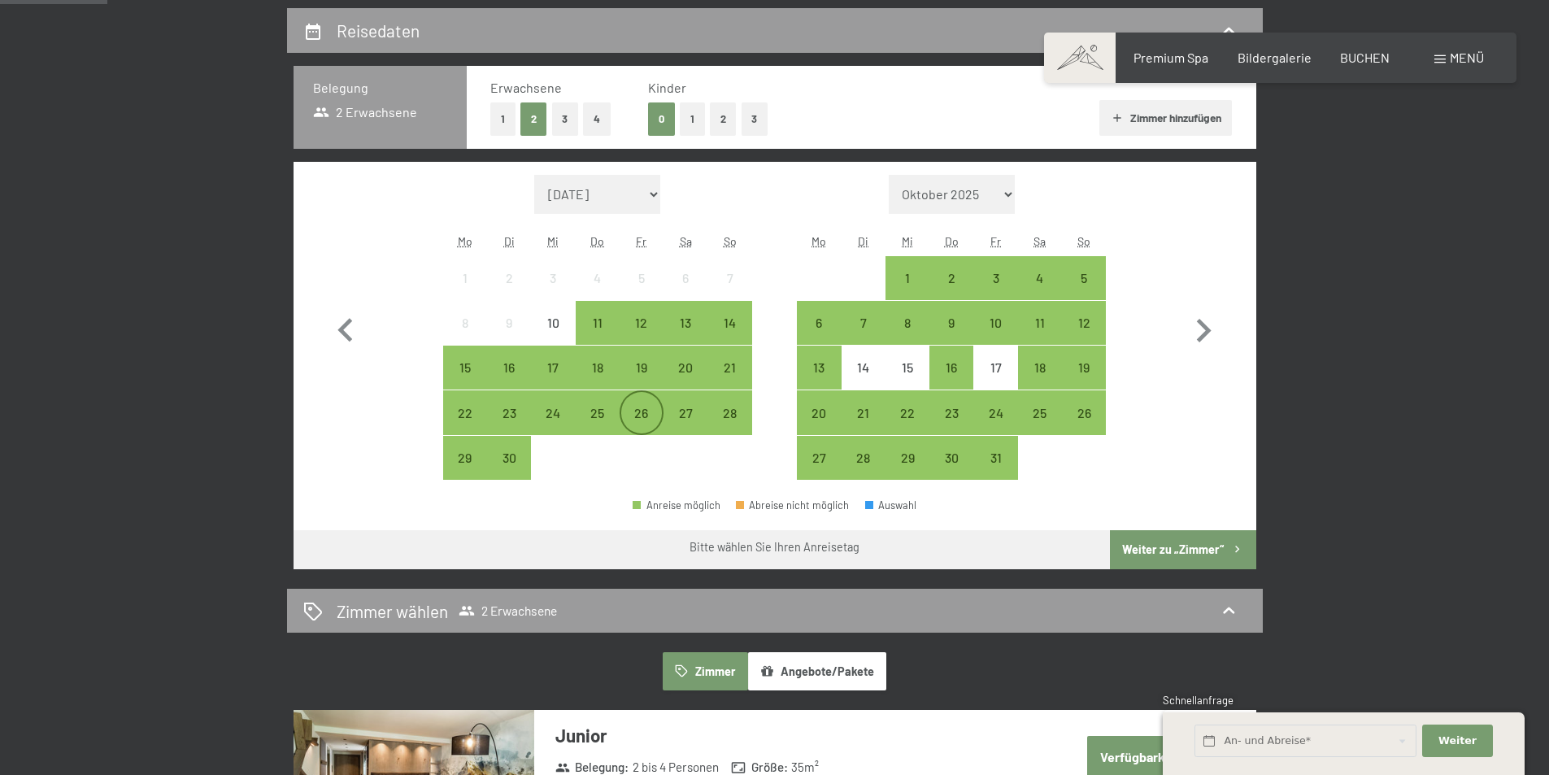
click at [631, 411] on div "26" at bounding box center [641, 426] width 41 height 41
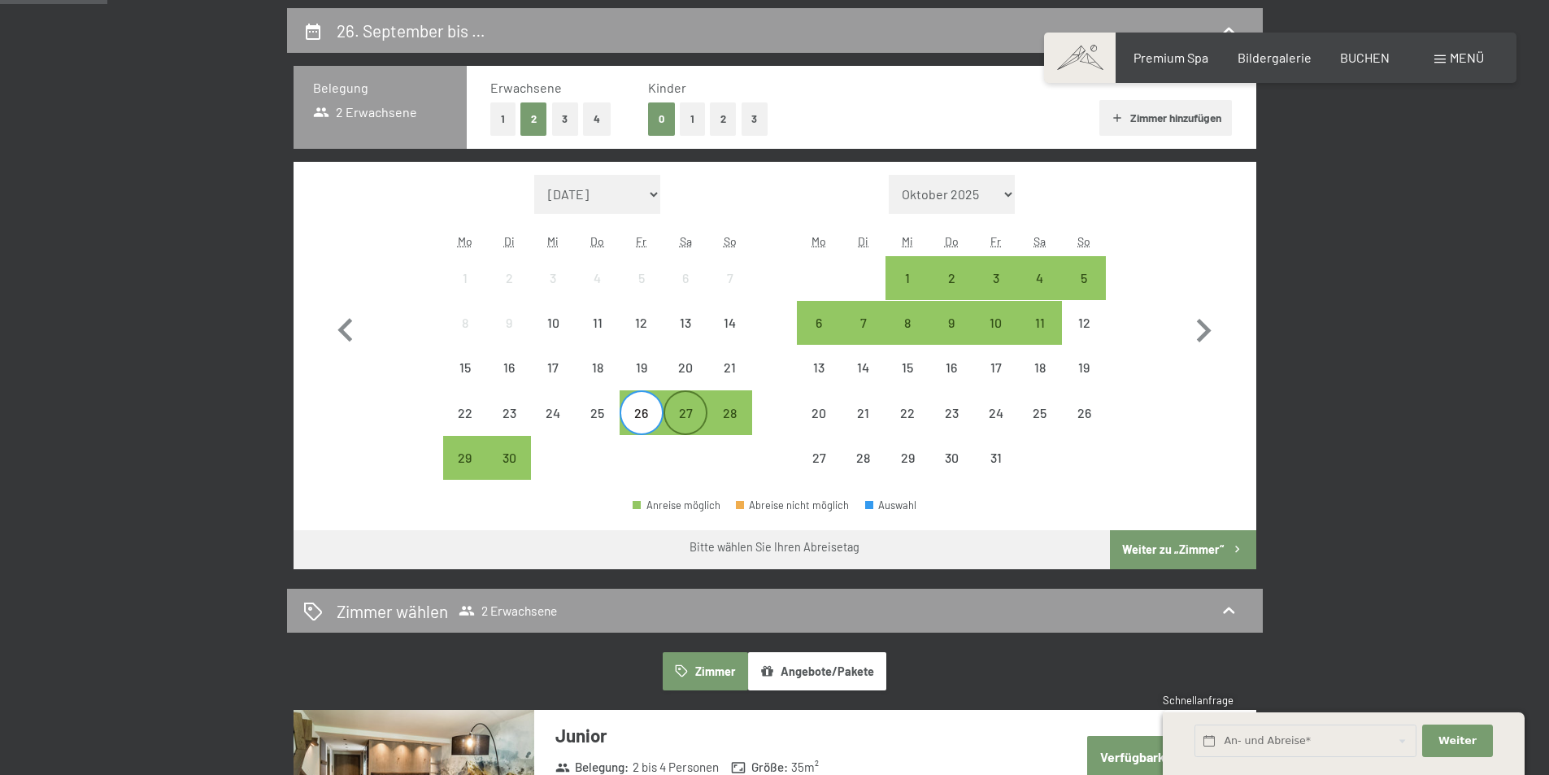
click at [690, 421] on div "27" at bounding box center [685, 426] width 41 height 41
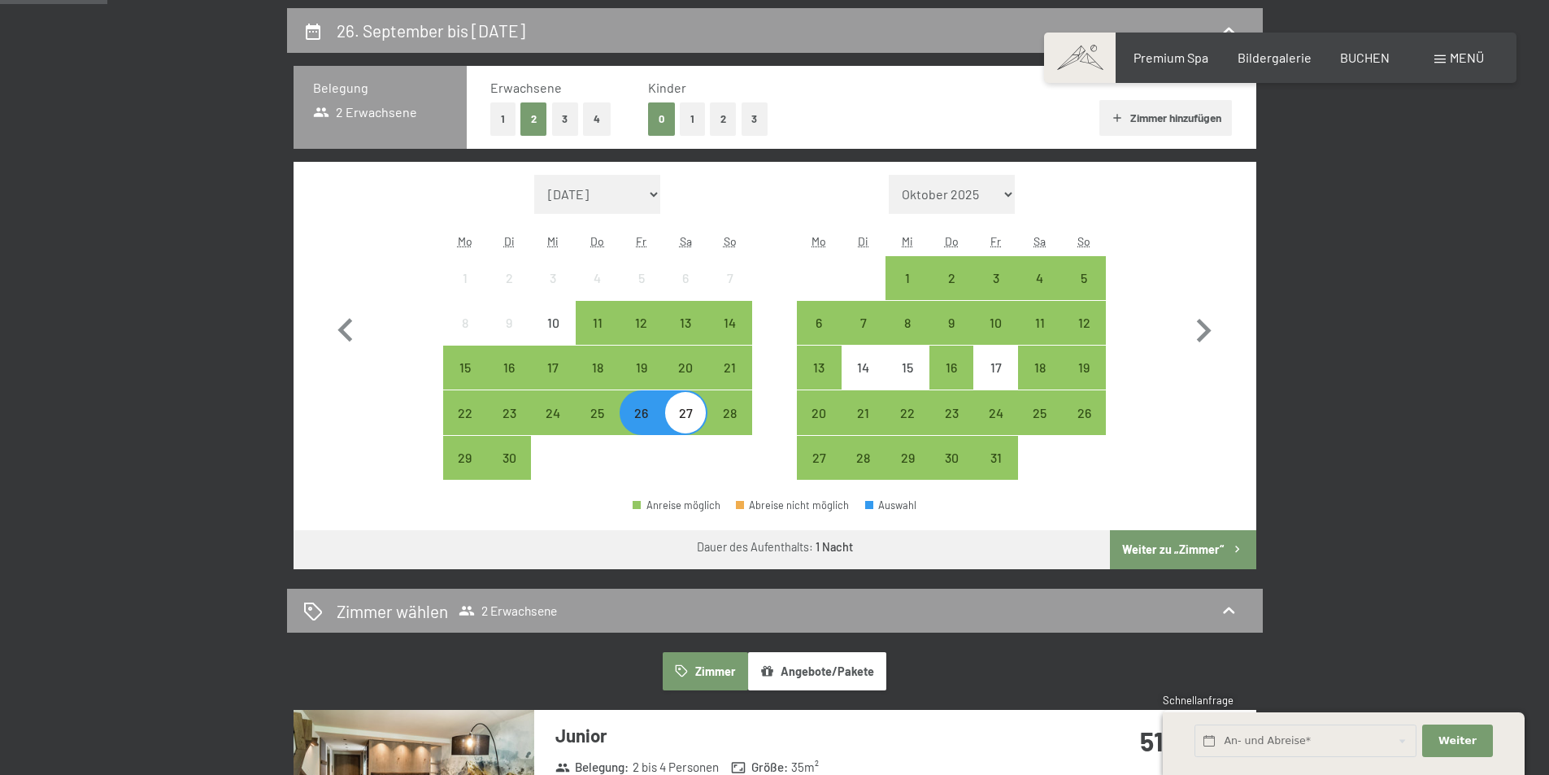
click at [1213, 543] on button "Weiter zu „Zimmer“" at bounding box center [1183, 549] width 146 height 39
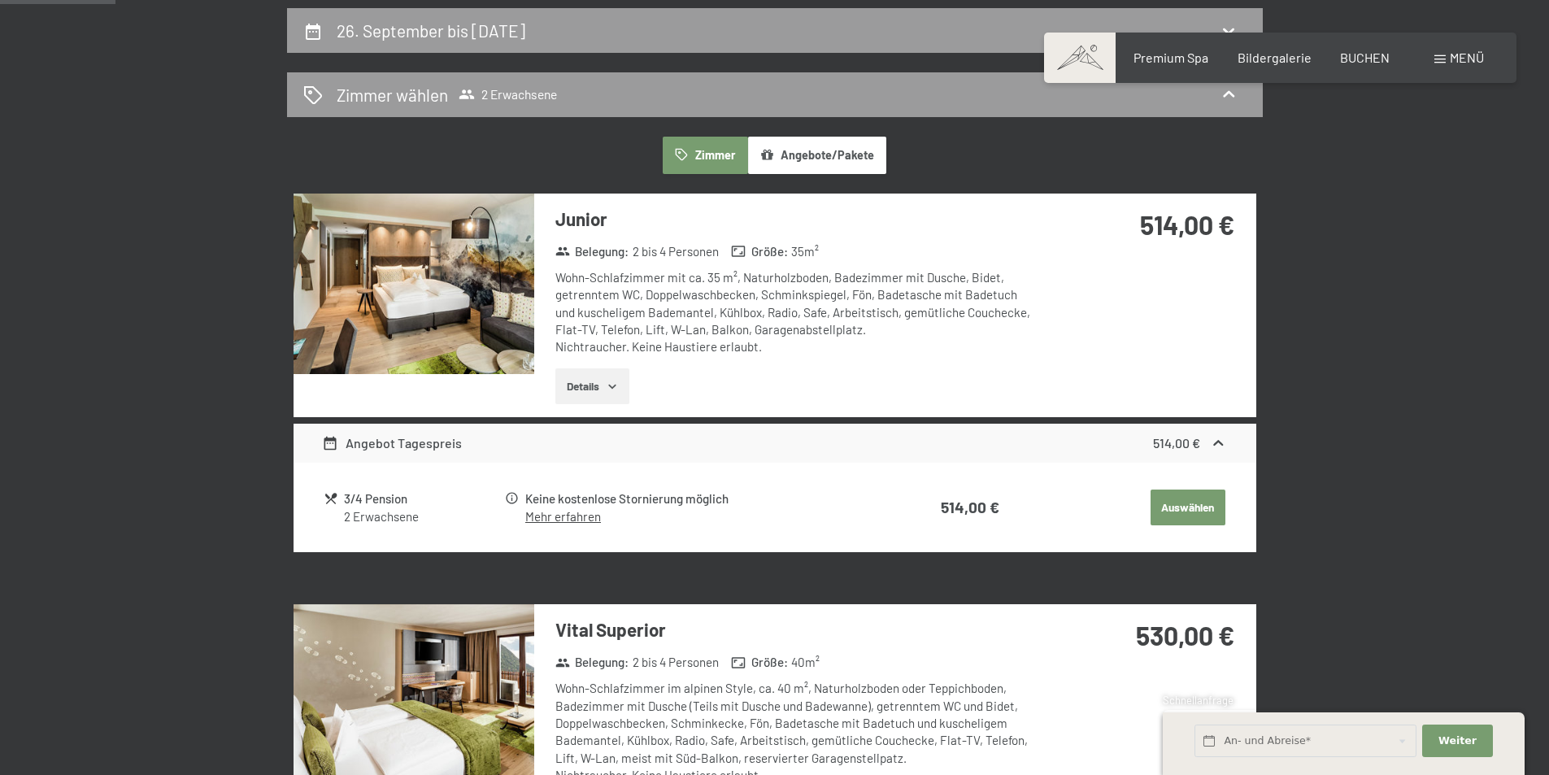
scroll to position [388, 0]
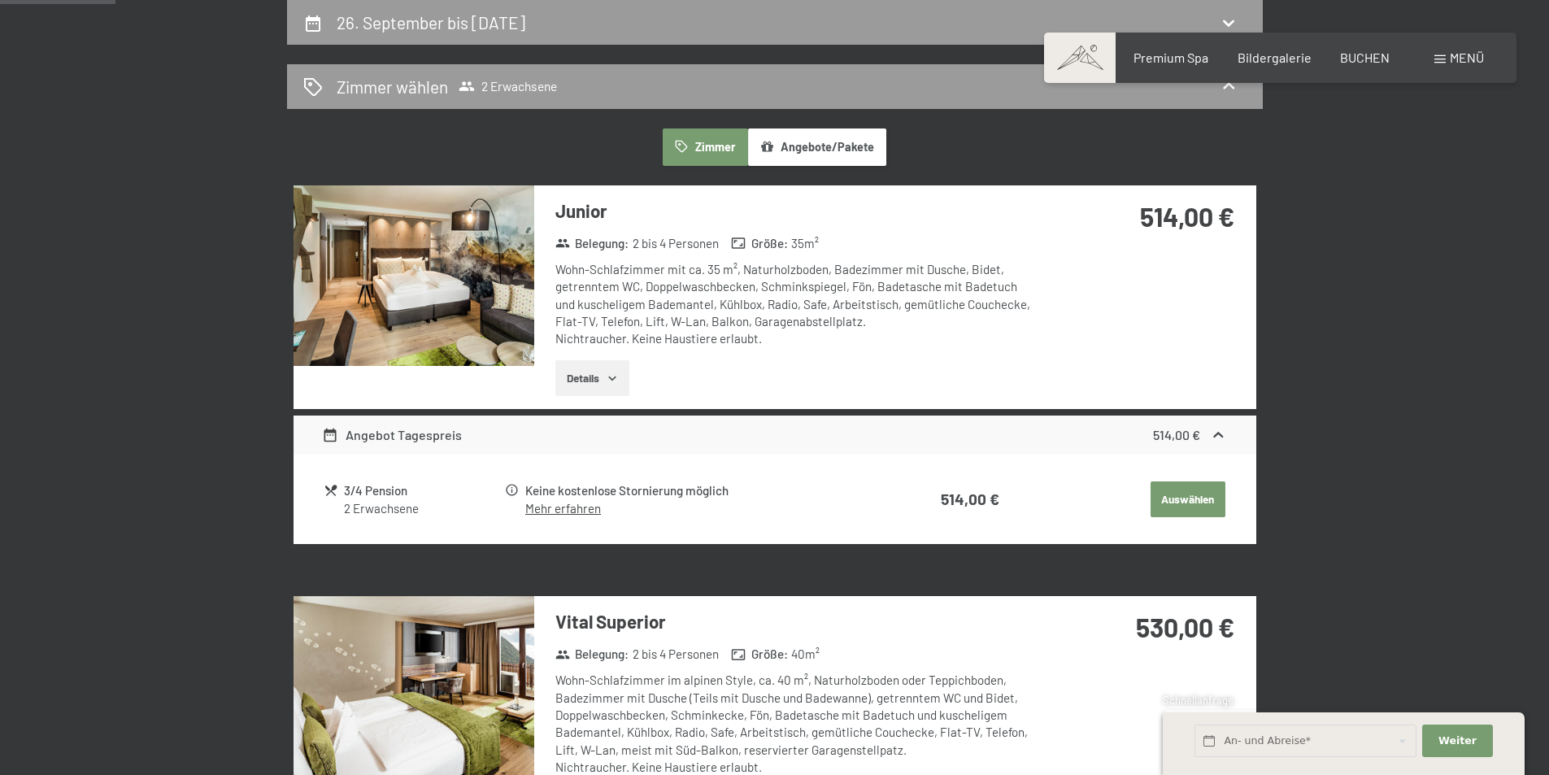
click at [1196, 494] on button "Auswählen" at bounding box center [1187, 499] width 75 height 36
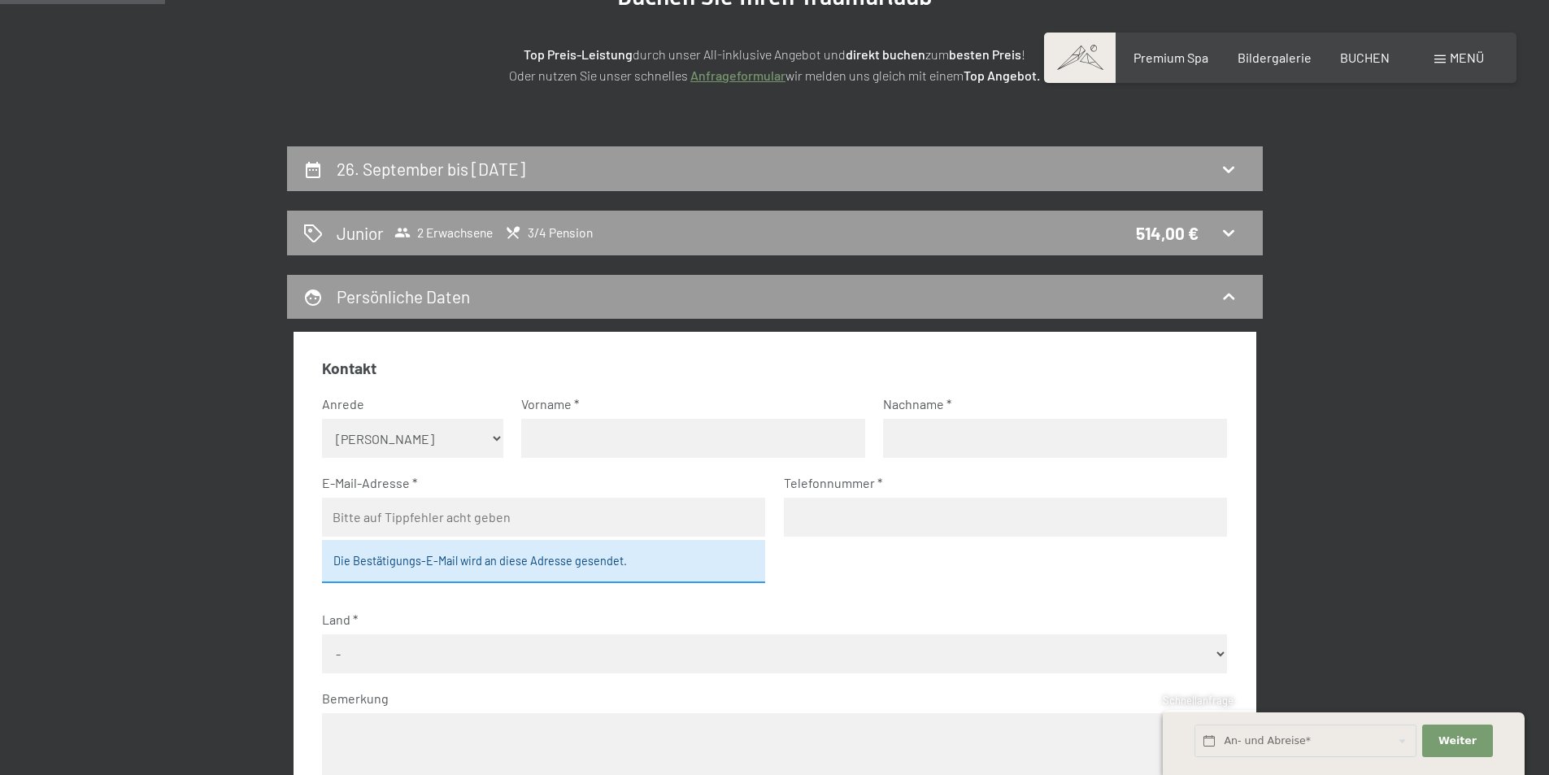
scroll to position [201, 0]
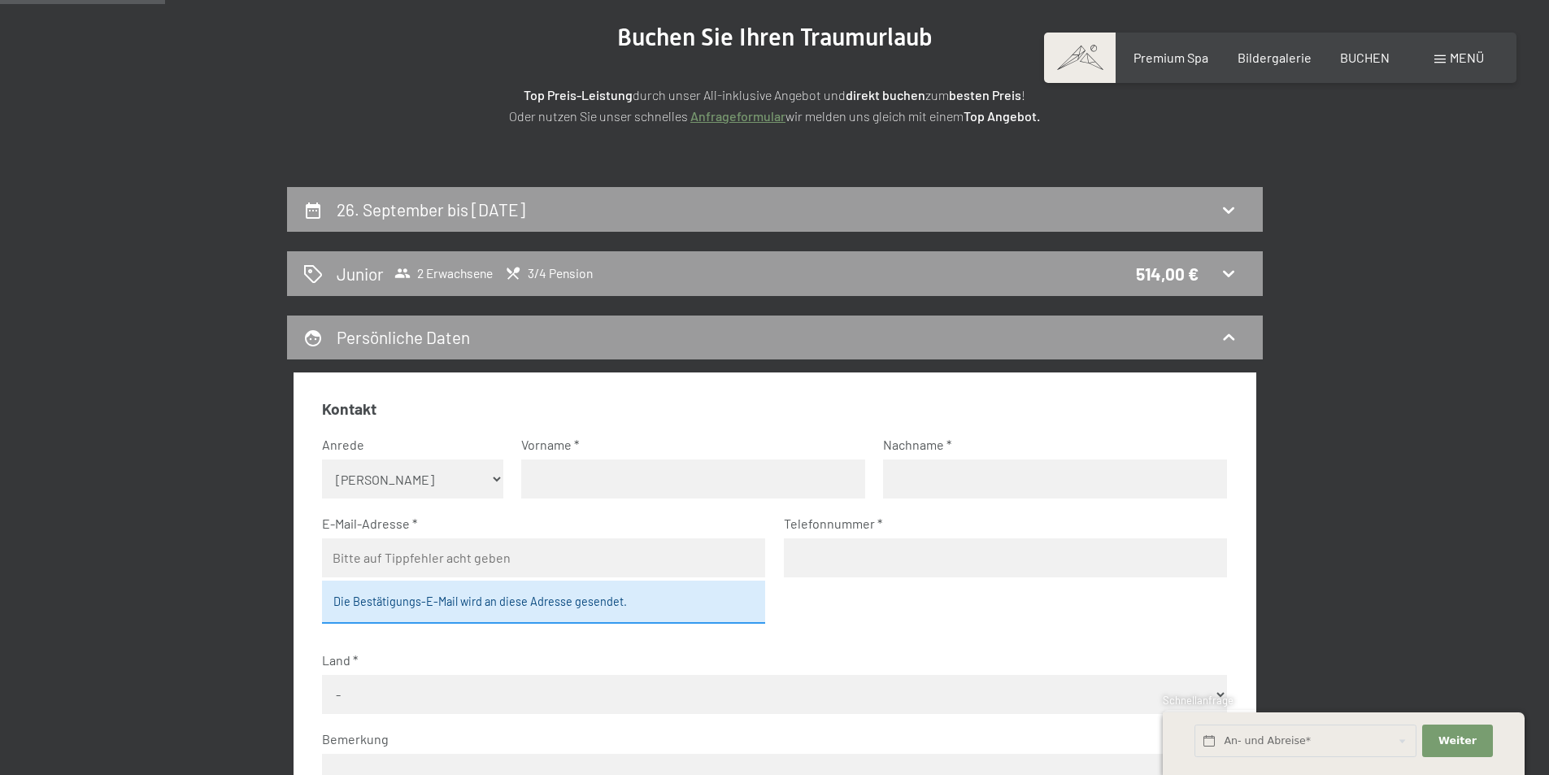
click at [713, 119] on link "Anfrageformular" at bounding box center [737, 115] width 95 height 15
